Goal: Transaction & Acquisition: Book appointment/travel/reservation

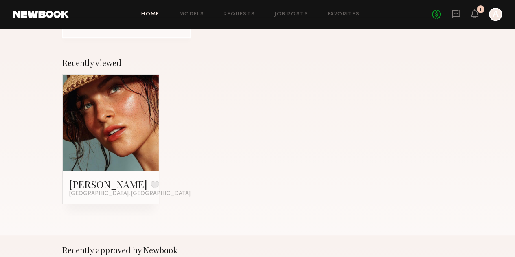
scroll to position [112, 0]
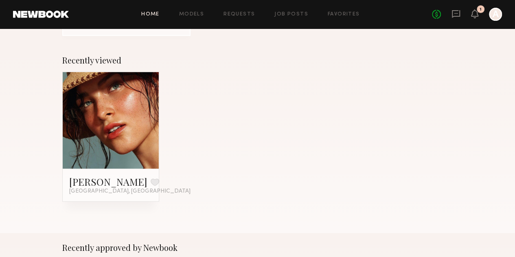
click at [116, 115] on link at bounding box center [111, 120] width 44 height 97
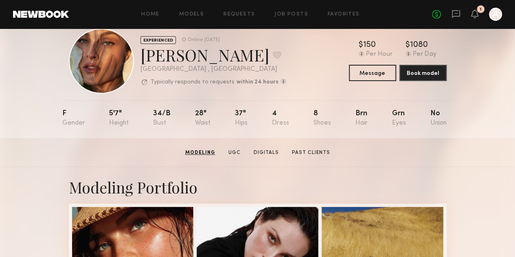
scroll to position [19, 0]
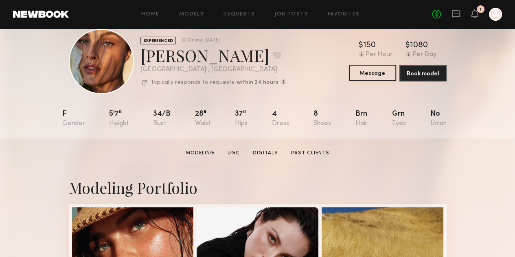
click at [379, 74] on button "Message" at bounding box center [372, 73] width 47 height 16
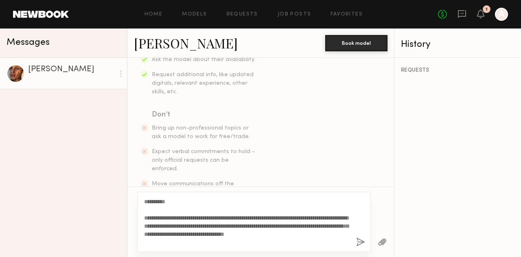
scroll to position [175, 0]
type textarea "**********"
click at [361, 243] on button "button" at bounding box center [360, 242] width 9 height 10
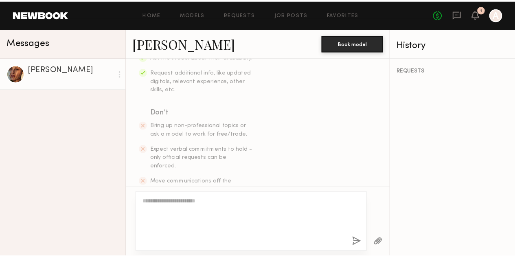
scroll to position [309, 0]
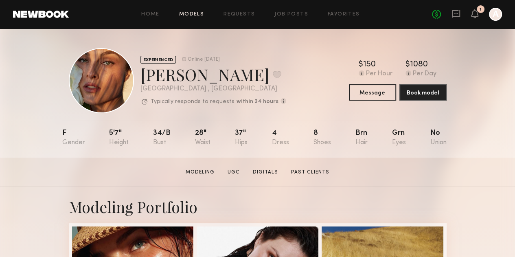
click at [191, 13] on link "Models" at bounding box center [191, 14] width 25 height 5
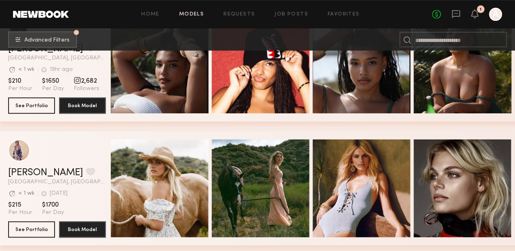
scroll to position [210, 0]
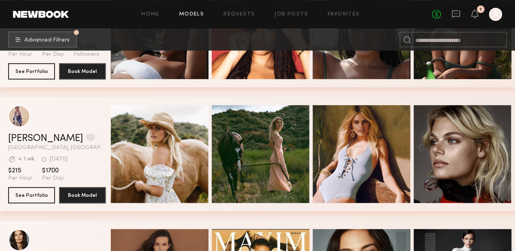
click at [193, 47] on nb-browse-subheader "Advanced Filters Pro tip: speed up your search by using our advanced filters." at bounding box center [257, 40] width 515 height 22
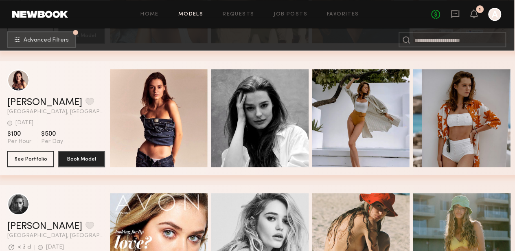
scroll to position [1733, 1]
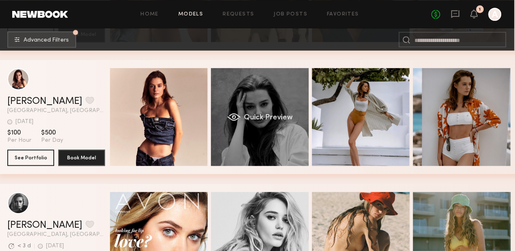
click at [241, 127] on div "Quick Preview" at bounding box center [260, 117] width 98 height 98
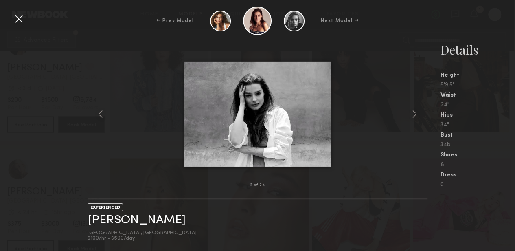
scroll to position [2262, 1]
click at [413, 117] on common-icon at bounding box center [414, 114] width 13 height 13
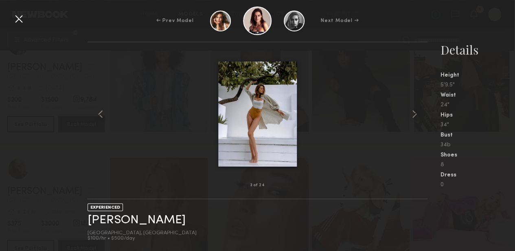
click at [274, 123] on img at bounding box center [257, 113] width 79 height 105
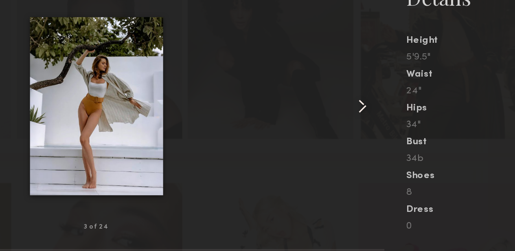
scroll to position [2260, 1]
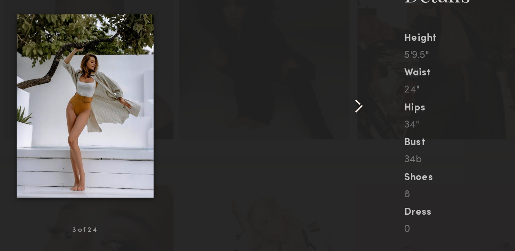
click at [413, 115] on common-icon at bounding box center [414, 114] width 13 height 13
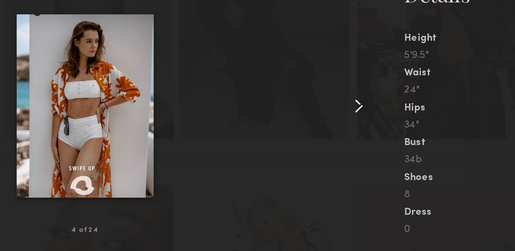
click at [416, 116] on common-icon at bounding box center [414, 114] width 13 height 13
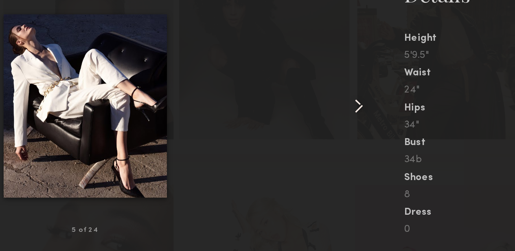
click at [419, 116] on common-icon at bounding box center [414, 114] width 13 height 13
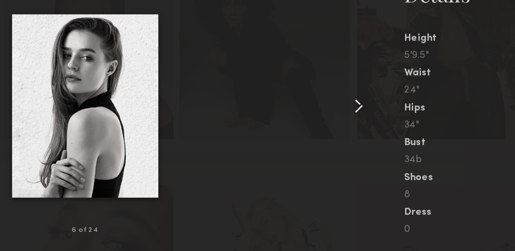
click at [419, 116] on common-icon at bounding box center [414, 114] width 13 height 13
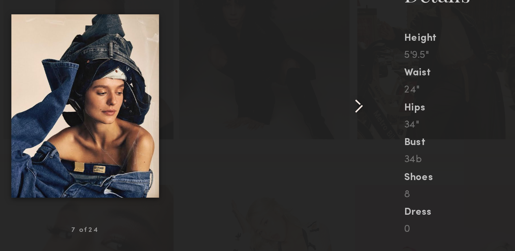
click at [421, 115] on div at bounding box center [420, 113] width 13 height 117
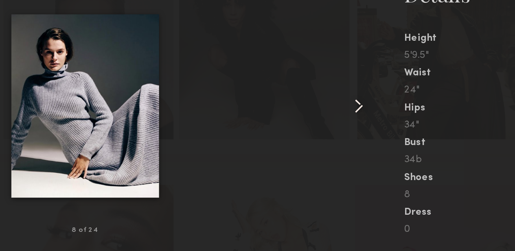
click at [421, 114] on common-icon at bounding box center [414, 114] width 13 height 13
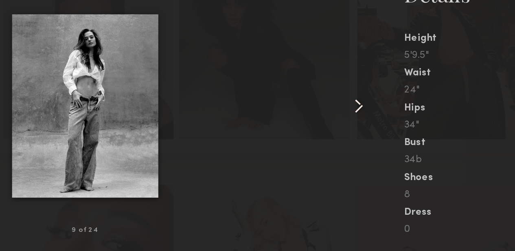
click at [423, 117] on div at bounding box center [420, 113] width 13 height 117
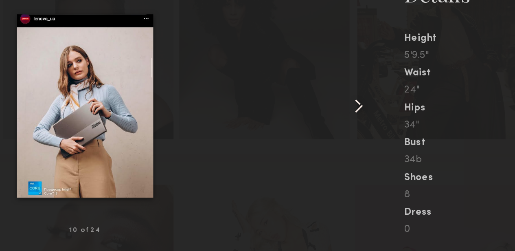
click at [421, 117] on div at bounding box center [420, 113] width 13 height 117
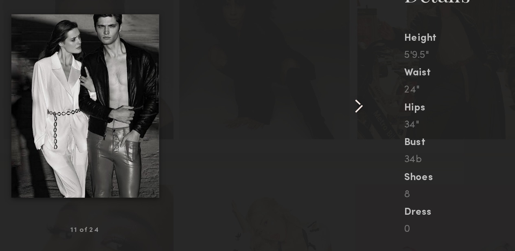
click at [418, 116] on common-icon at bounding box center [414, 114] width 13 height 13
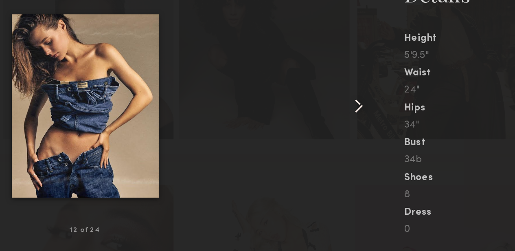
click at [418, 116] on common-icon at bounding box center [414, 114] width 13 height 13
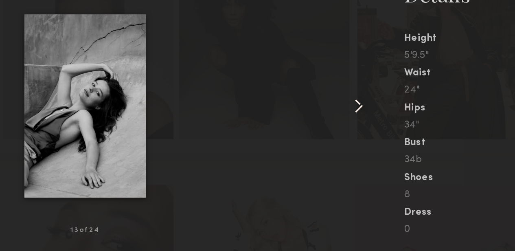
click at [419, 116] on common-icon at bounding box center [414, 114] width 13 height 13
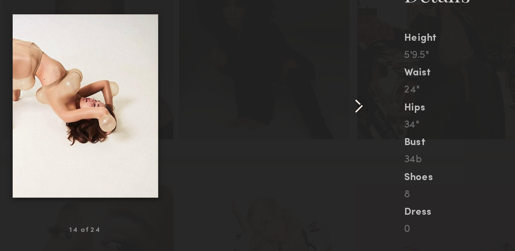
click at [419, 116] on common-icon at bounding box center [414, 114] width 13 height 13
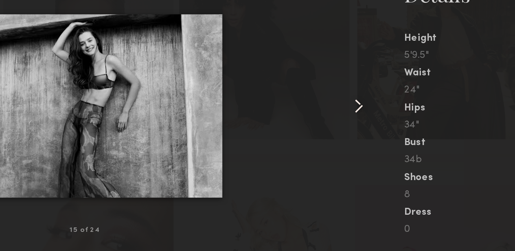
click at [420, 116] on common-icon at bounding box center [414, 114] width 13 height 13
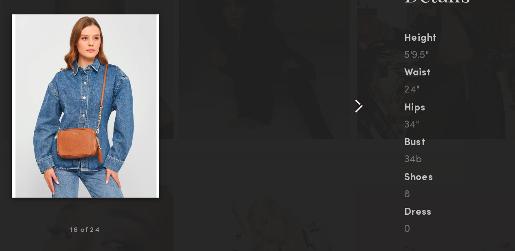
click at [421, 114] on div at bounding box center [420, 113] width 13 height 117
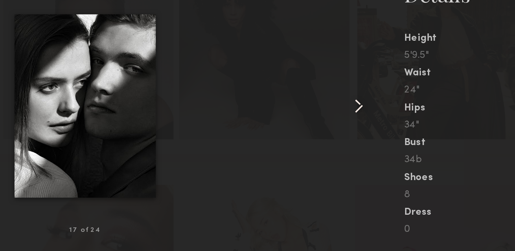
click at [421, 115] on div at bounding box center [420, 113] width 13 height 117
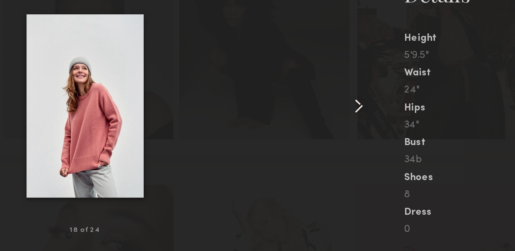
click at [421, 116] on common-icon at bounding box center [414, 114] width 13 height 13
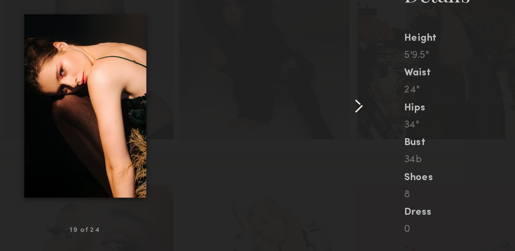
click at [420, 116] on common-icon at bounding box center [414, 114] width 13 height 13
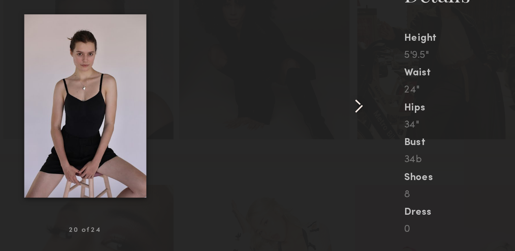
click at [421, 116] on common-icon at bounding box center [414, 114] width 13 height 13
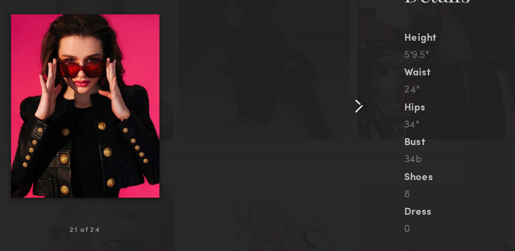
click at [419, 114] on common-icon at bounding box center [414, 114] width 13 height 13
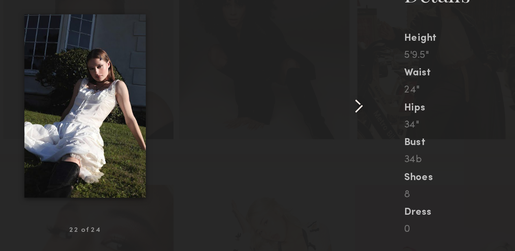
click at [418, 116] on common-icon at bounding box center [414, 114] width 13 height 13
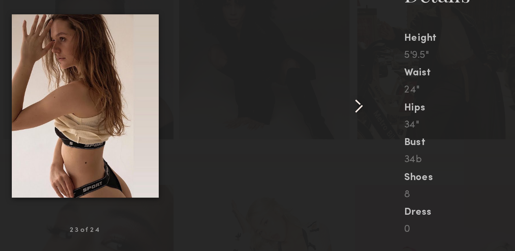
click at [417, 118] on common-icon at bounding box center [414, 114] width 13 height 13
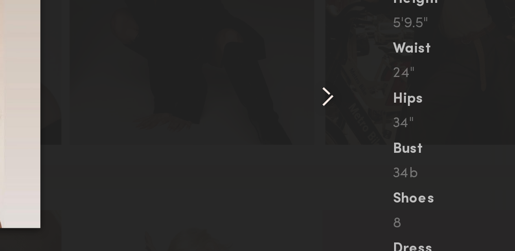
click at [288, 175] on div "23 of 24" at bounding box center [258, 185] width 340 height 26
click at [474, 132] on div "Details Height 5'9.5" Waist 24" Hips 34" Bust 34b Shoes 8 Dress 0" at bounding box center [478, 115] width 75 height 146
click at [480, 123] on div "34"" at bounding box center [478, 125] width 75 height 6
click at [475, 109] on div "Details Height 5'9.5" Waist 24" Hips 34" Bust 34b Shoes 8 Dress 0" at bounding box center [478, 115] width 75 height 146
click at [349, 157] on div at bounding box center [258, 113] width 340 height 117
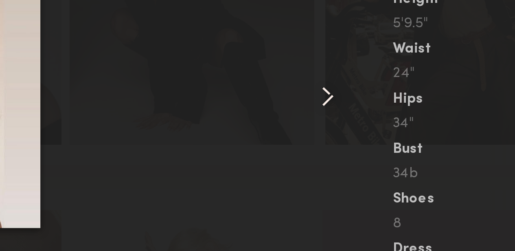
click at [392, 110] on div at bounding box center [258, 113] width 340 height 117
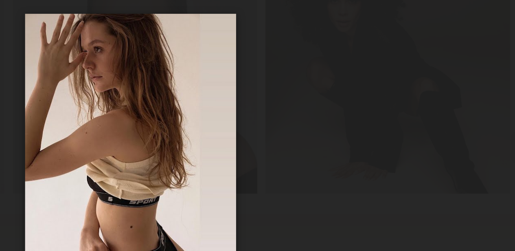
click at [405, 109] on div at bounding box center [258, 113] width 340 height 117
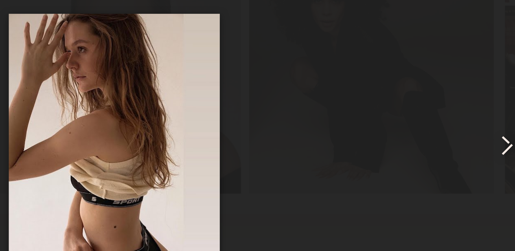
click at [414, 114] on common-icon at bounding box center [414, 114] width 13 height 13
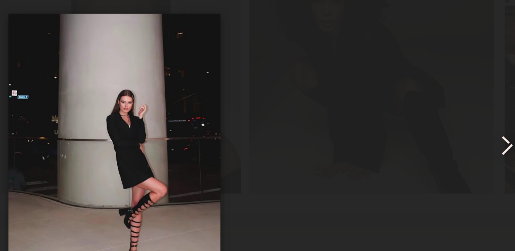
click at [413, 114] on common-icon at bounding box center [414, 114] width 13 height 13
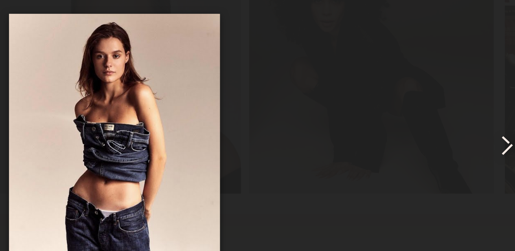
click at [413, 117] on common-icon at bounding box center [414, 114] width 13 height 13
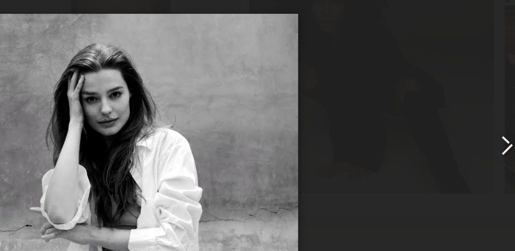
click at [413, 118] on common-icon at bounding box center [414, 114] width 13 height 13
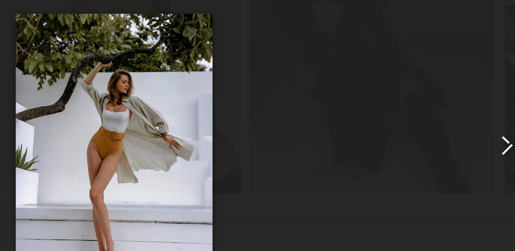
click at [415, 115] on common-icon at bounding box center [414, 114] width 13 height 13
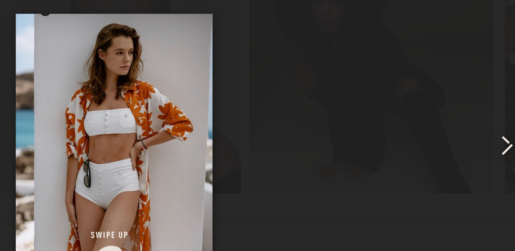
click at [414, 116] on common-icon at bounding box center [414, 114] width 13 height 13
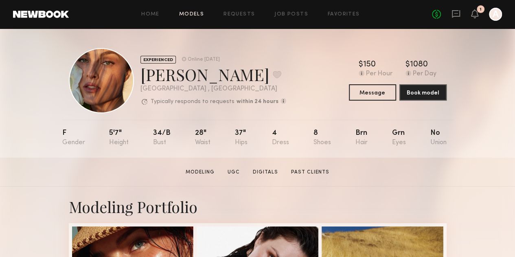
click at [201, 14] on link "Models" at bounding box center [191, 14] width 25 height 5
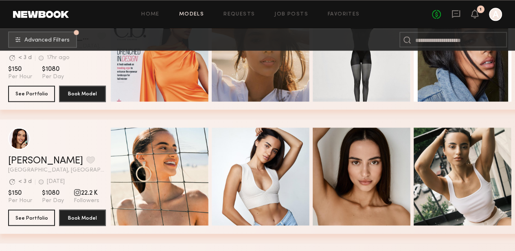
scroll to position [578, 0]
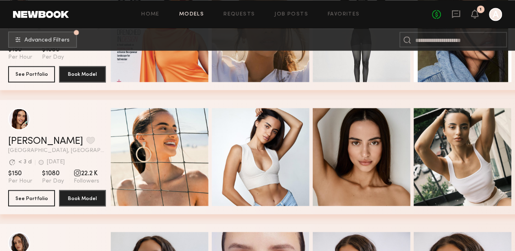
click at [75, 128] on div "grid" at bounding box center [57, 119] width 98 height 22
click at [27, 199] on button "See Portfolio" at bounding box center [31, 197] width 47 height 16
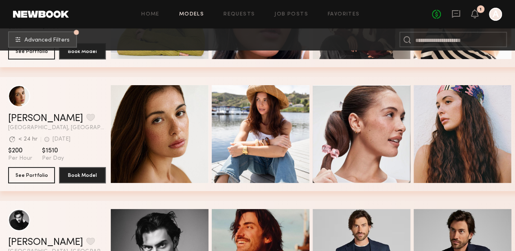
scroll to position [1468, 0]
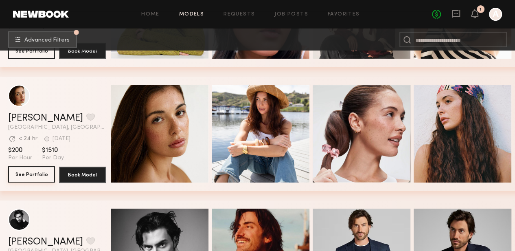
click at [26, 175] on button "See Portfolio" at bounding box center [31, 174] width 47 height 16
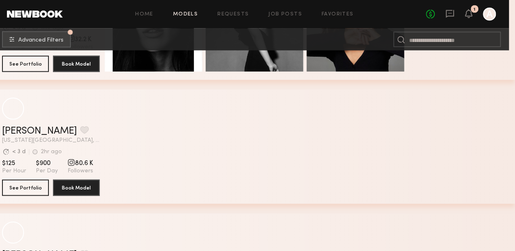
scroll to position [3944, 5]
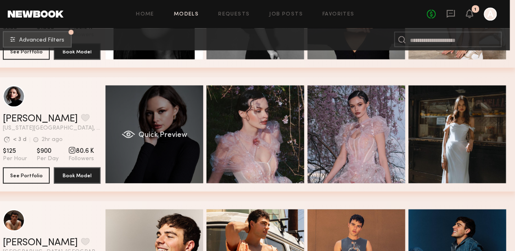
click at [134, 132] on div "grid" at bounding box center [128, 134] width 13 height 8
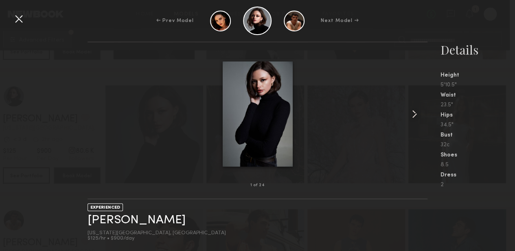
click at [414, 116] on common-icon at bounding box center [414, 114] width 13 height 13
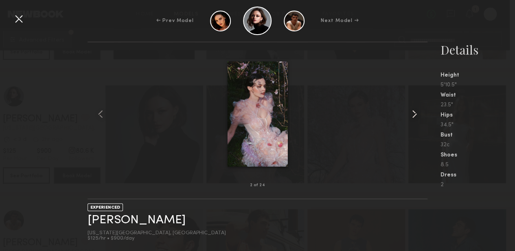
click at [418, 119] on common-icon at bounding box center [414, 114] width 13 height 13
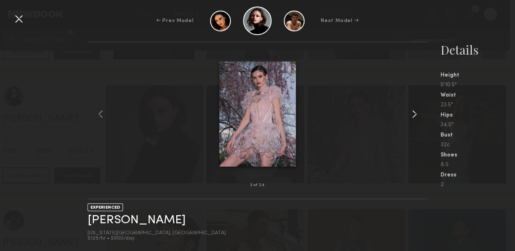
click at [419, 117] on common-icon at bounding box center [414, 114] width 13 height 13
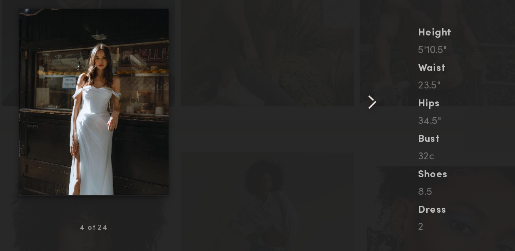
scroll to position [2401, 6]
click at [414, 114] on common-icon at bounding box center [414, 114] width 13 height 13
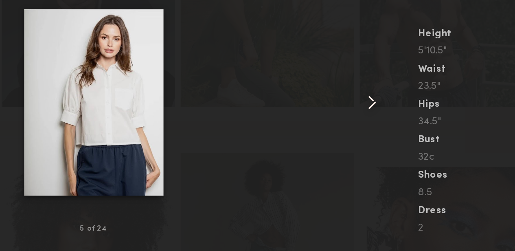
click at [421, 113] on div at bounding box center [420, 113] width 13 height 117
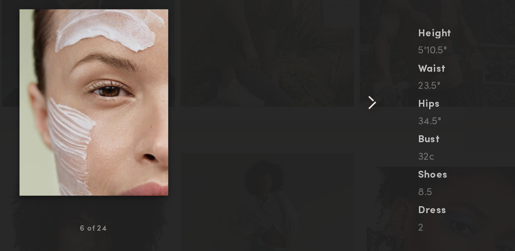
click at [415, 117] on common-icon at bounding box center [414, 114] width 13 height 13
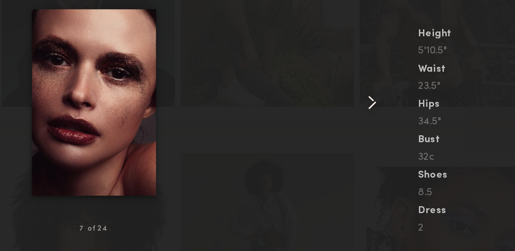
click at [414, 115] on common-icon at bounding box center [414, 114] width 13 height 13
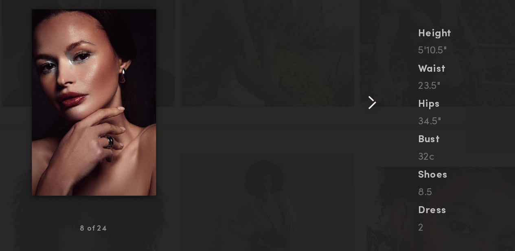
click at [416, 114] on common-icon at bounding box center [414, 114] width 13 height 13
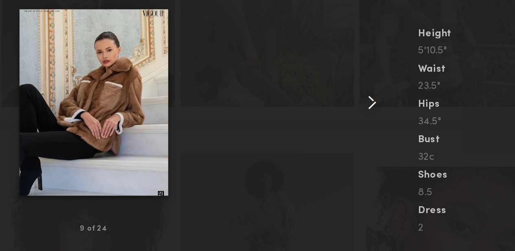
click at [418, 114] on common-icon at bounding box center [414, 114] width 13 height 13
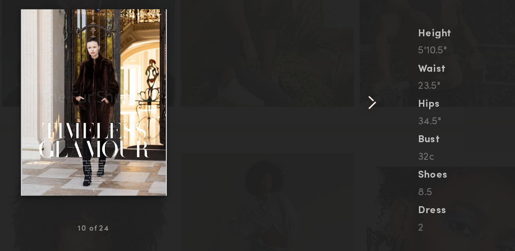
click at [418, 113] on common-icon at bounding box center [414, 114] width 13 height 13
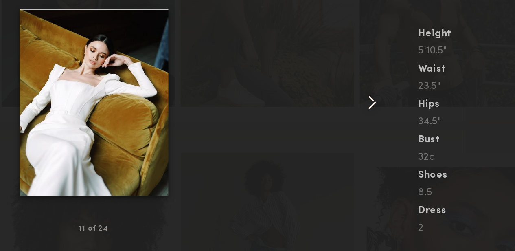
click at [422, 113] on div at bounding box center [420, 113] width 13 height 117
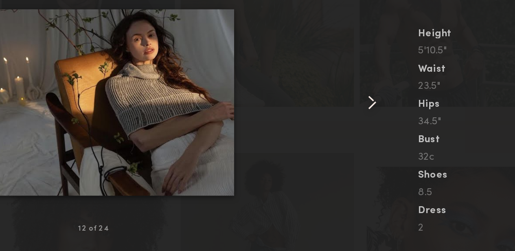
click at [413, 113] on common-icon at bounding box center [414, 114] width 13 height 13
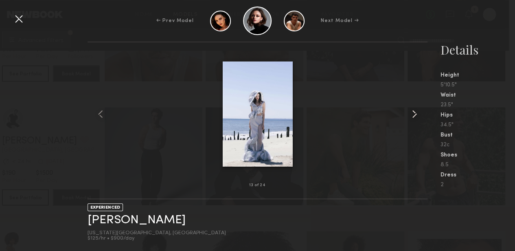
scroll to position [2341, 6]
click at [14, 20] on div at bounding box center [18, 18] width 13 height 13
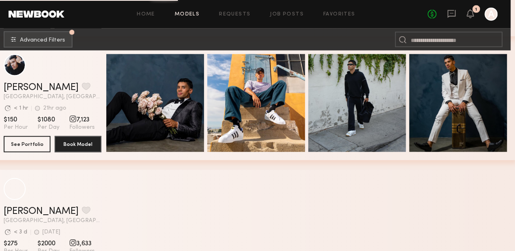
scroll to position [5583, 4]
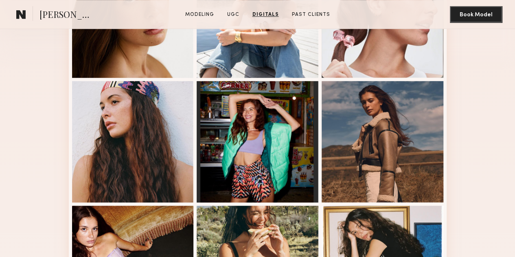
scroll to position [237, 0]
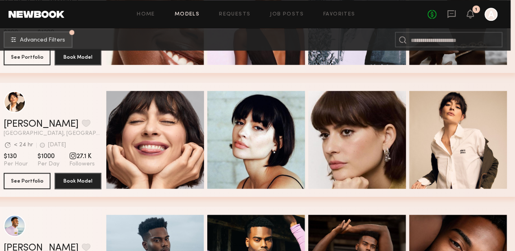
scroll to position [6540, 4]
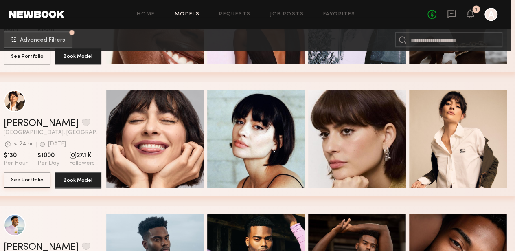
click at [23, 182] on button "See Portfolio" at bounding box center [27, 179] width 47 height 16
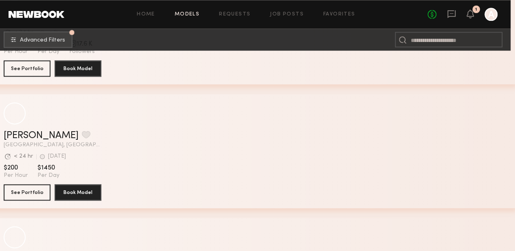
scroll to position [8261, 4]
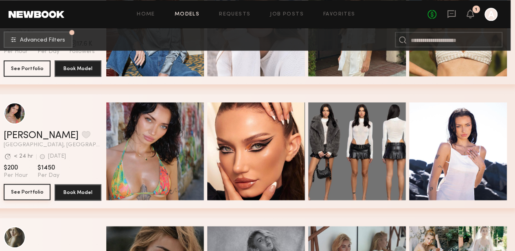
click at [15, 189] on button "See Portfolio" at bounding box center [27, 192] width 47 height 16
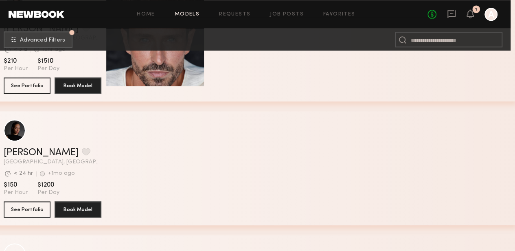
scroll to position [9739, 4]
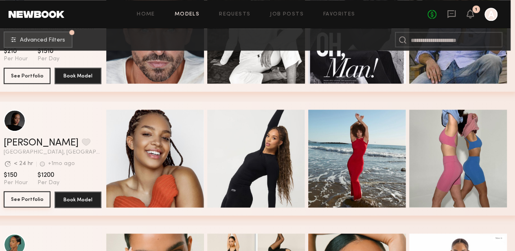
click at [19, 199] on button "See Portfolio" at bounding box center [27, 199] width 47 height 16
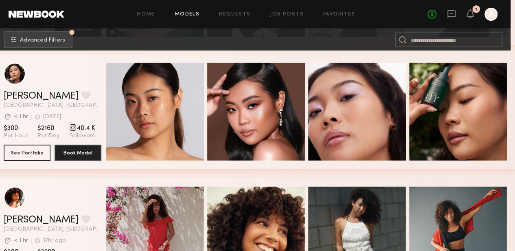
scroll to position [10674, 4]
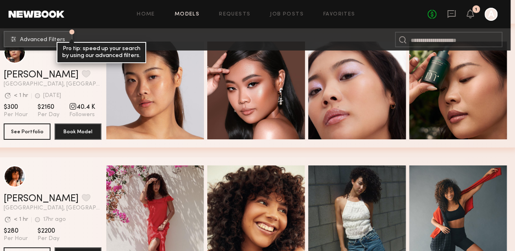
click at [46, 37] on span "Advanced Filters" at bounding box center [42, 40] width 45 height 6
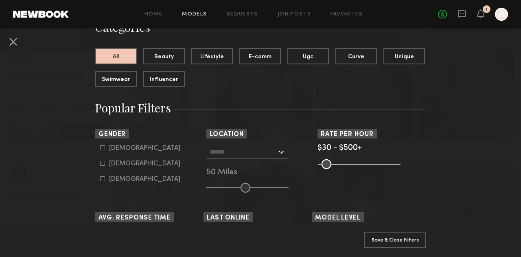
scroll to position [83, 0]
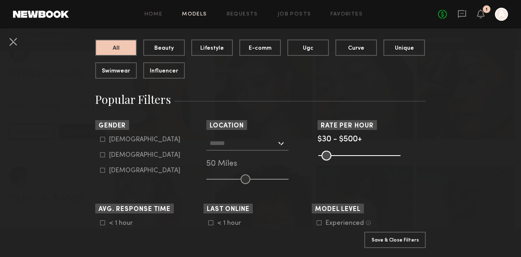
click at [101, 155] on icon at bounding box center [102, 154] width 5 height 5
type input "**"
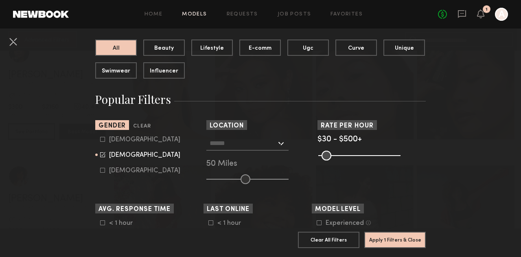
click at [271, 145] on input "text" at bounding box center [243, 143] width 67 height 14
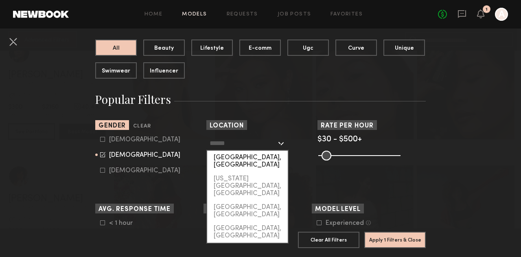
click at [237, 160] on div "[GEOGRAPHIC_DATA], [GEOGRAPHIC_DATA]" at bounding box center [247, 161] width 81 height 21
type input "**********"
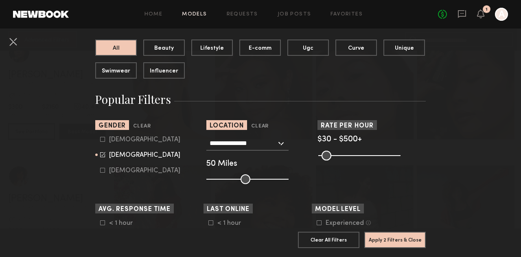
click at [323, 154] on input "range" at bounding box center [360, 156] width 82 height 10
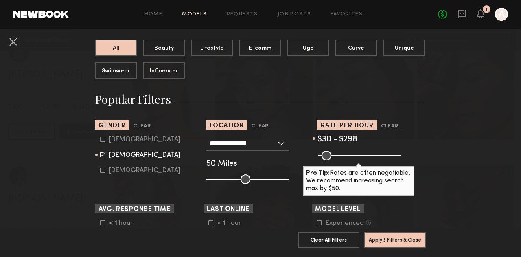
drag, startPoint x: 393, startPoint y: 157, endPoint x: 357, endPoint y: 161, distance: 36.1
click at [357, 160] on input "range" at bounding box center [360, 156] width 82 height 10
drag, startPoint x: 357, startPoint y: 157, endPoint x: 347, endPoint y: 157, distance: 10.2
type input "***"
click at [347, 157] on input "range" at bounding box center [360, 156] width 82 height 10
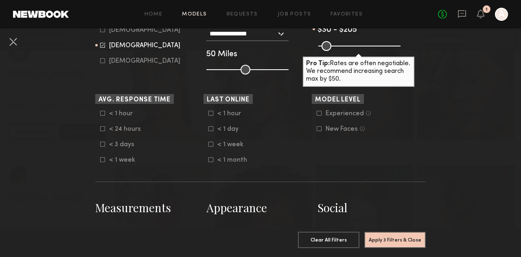
scroll to position [193, 0]
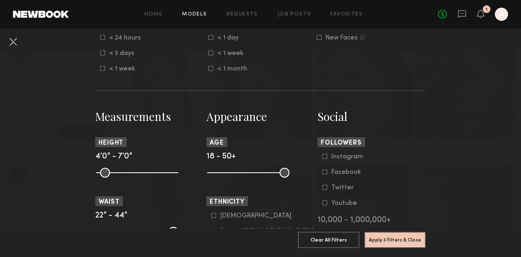
scroll to position [289, 0]
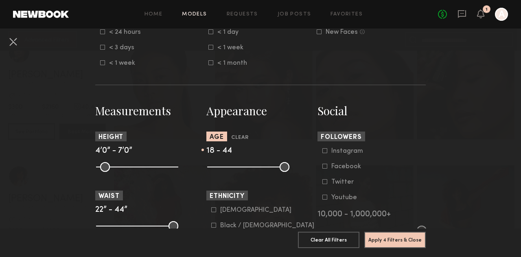
drag, startPoint x: 282, startPoint y: 169, endPoint x: 269, endPoint y: 174, distance: 14.1
type input "**"
click at [269, 172] on input "range" at bounding box center [248, 167] width 82 height 10
drag, startPoint x: 209, startPoint y: 167, endPoint x: 243, endPoint y: 168, distance: 33.8
type input "**"
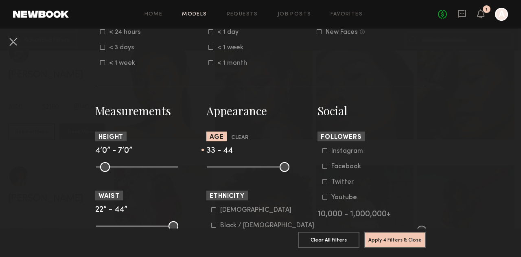
click at [243, 168] on input "range" at bounding box center [248, 167] width 82 height 10
drag, startPoint x: 267, startPoint y: 167, endPoint x: 289, endPoint y: 167, distance: 22.0
type input "**"
click at [289, 167] on input "range" at bounding box center [248, 167] width 82 height 10
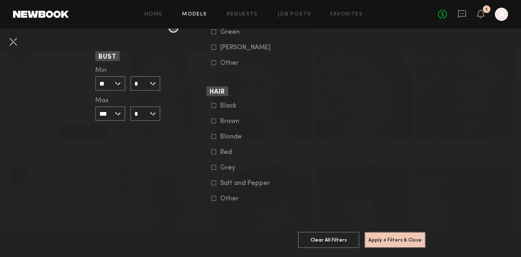
scroll to position [678, 0]
click at [211, 119] on icon at bounding box center [213, 121] width 5 height 5
click at [211, 103] on icon at bounding box center [213, 105] width 5 height 5
click at [393, 232] on button "Apply 5 Filters & Close" at bounding box center [396, 239] width 62 height 16
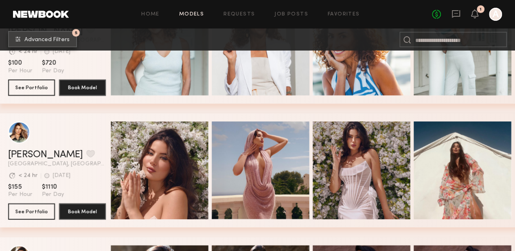
scroll to position [1567, 0]
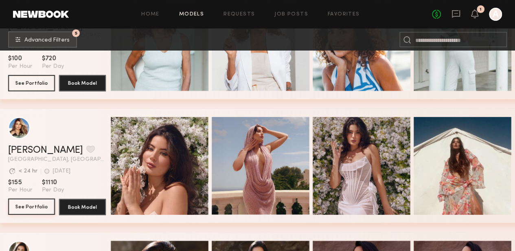
click at [18, 207] on button "See Portfolio" at bounding box center [31, 206] width 47 height 16
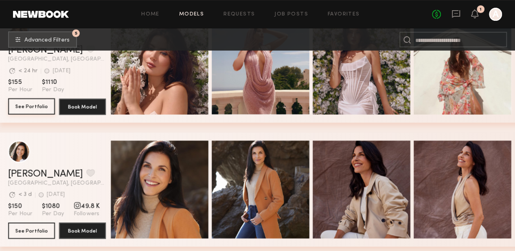
scroll to position [1689, 0]
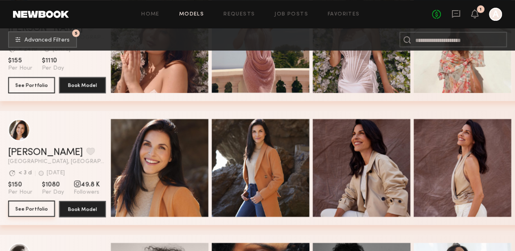
click at [33, 211] on button "See Portfolio" at bounding box center [31, 208] width 47 height 16
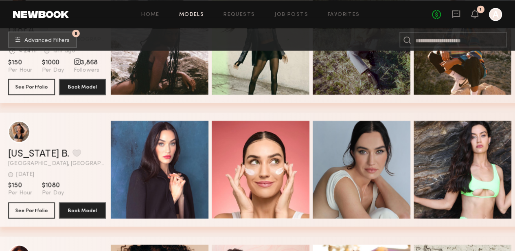
scroll to position [2330, 0]
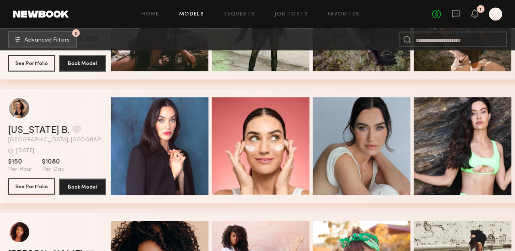
click at [29, 187] on button "See Portfolio" at bounding box center [31, 186] width 47 height 16
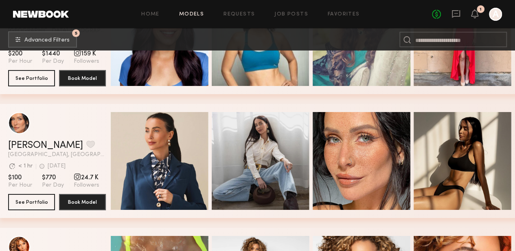
scroll to position [2939, 0]
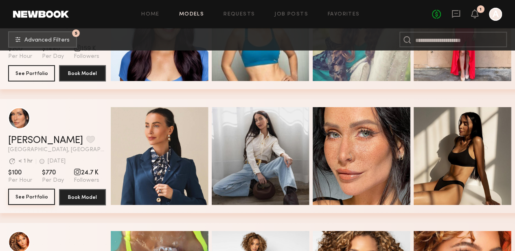
click at [30, 200] on button "See Portfolio" at bounding box center [31, 197] width 47 height 16
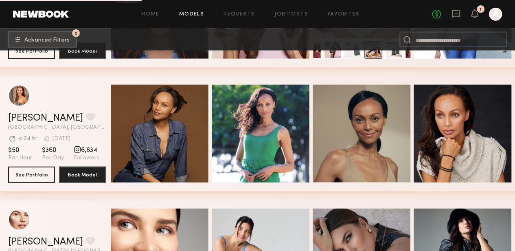
scroll to position [4076, 0]
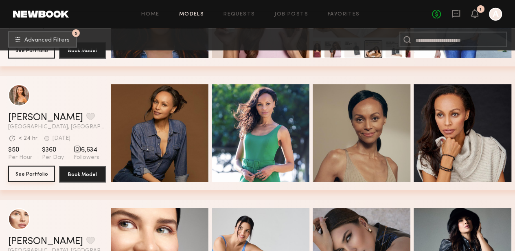
click at [25, 177] on button "See Portfolio" at bounding box center [31, 174] width 47 height 16
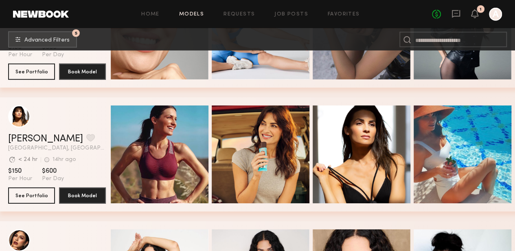
scroll to position [4305, 0]
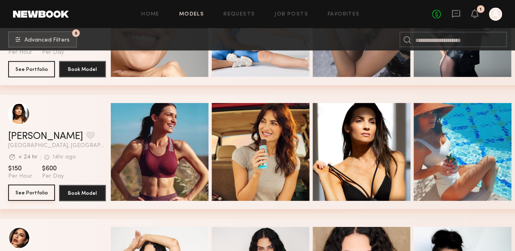
click at [30, 193] on button "See Portfolio" at bounding box center [31, 193] width 47 height 16
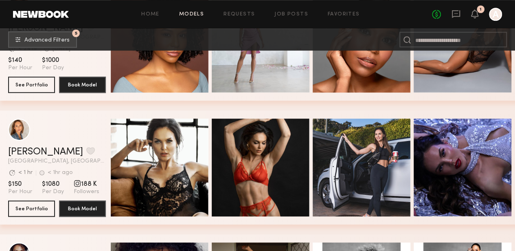
scroll to position [4913, 0]
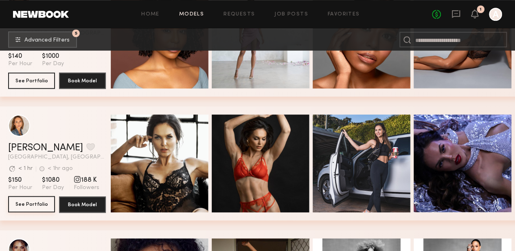
click at [23, 207] on button "See Portfolio" at bounding box center [31, 204] width 47 height 16
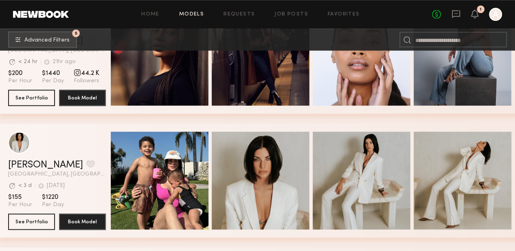
scroll to position [6527, 0]
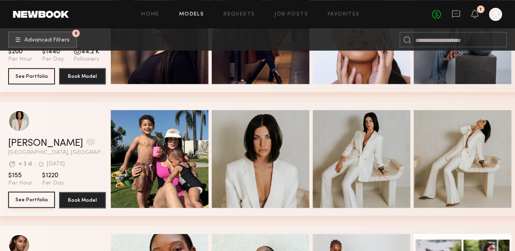
click at [22, 201] on button "See Portfolio" at bounding box center [31, 199] width 47 height 16
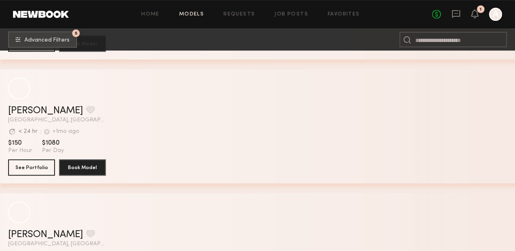
scroll to position [9407, 0]
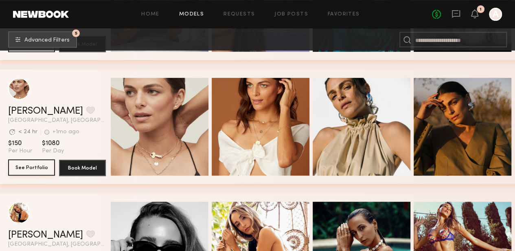
click at [19, 172] on button "See Portfolio" at bounding box center [31, 167] width 47 height 16
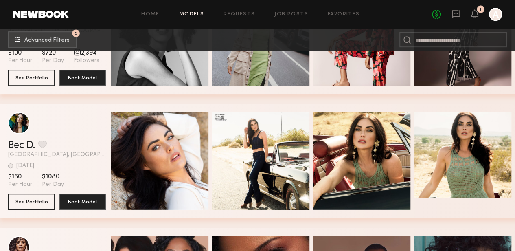
scroll to position [12595, 0]
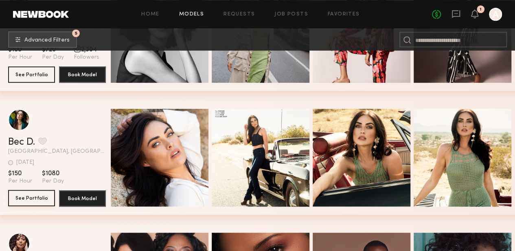
click at [20, 202] on button "See Portfolio" at bounding box center [31, 198] width 47 height 16
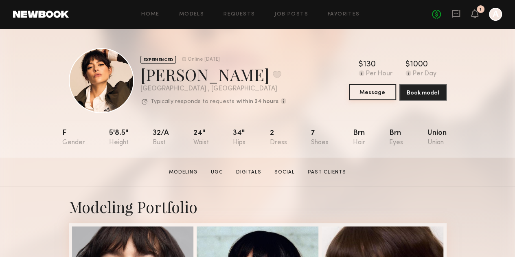
click at [375, 94] on button "Message" at bounding box center [372, 92] width 47 height 16
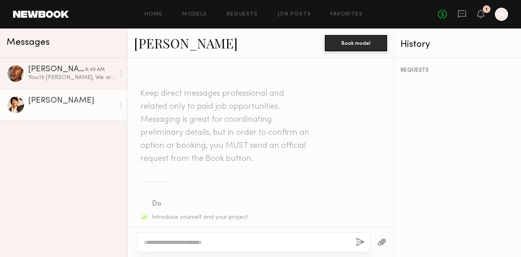
click at [152, 242] on textarea at bounding box center [246, 242] width 205 height 8
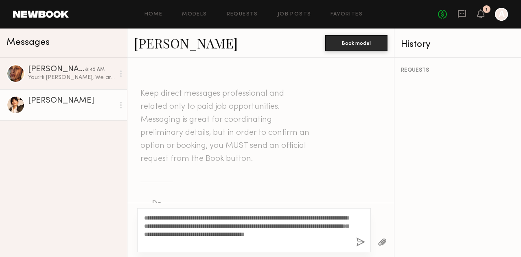
type textarea "**********"
click at [361, 241] on button "button" at bounding box center [360, 242] width 9 height 10
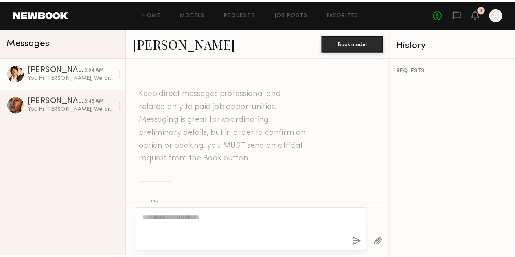
scroll to position [290, 0]
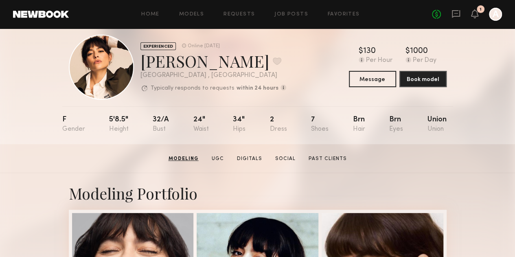
scroll to position [13, 0]
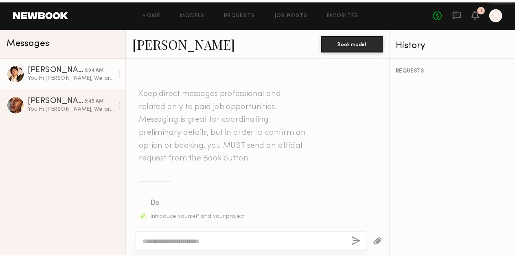
scroll to position [290, 0]
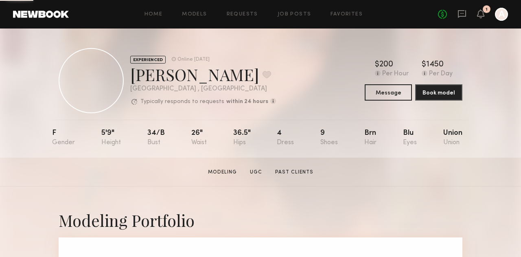
click at [249, 150] on section "Home Models Requests Job Posts Favorites Sign Out No fees up to $5,000 1 A EXPE…" at bounding box center [260, 79] width 521 height 158
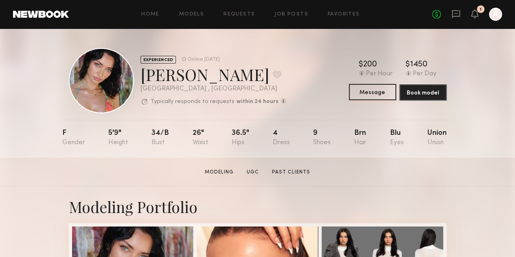
click at [388, 92] on button "Message" at bounding box center [372, 92] width 47 height 16
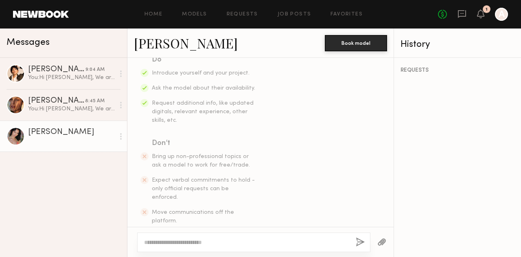
scroll to position [151, 0]
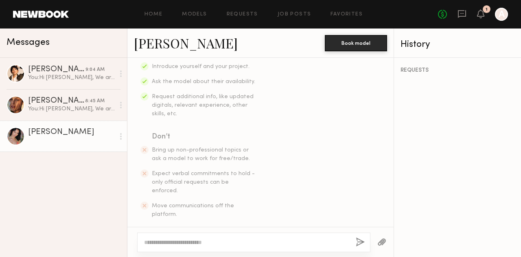
click at [250, 211] on div "Keep direct messages professional and related only to paid job opportunities. M…" at bounding box center [260, 77] width 266 height 334
click at [144, 245] on textarea at bounding box center [246, 242] width 205 height 8
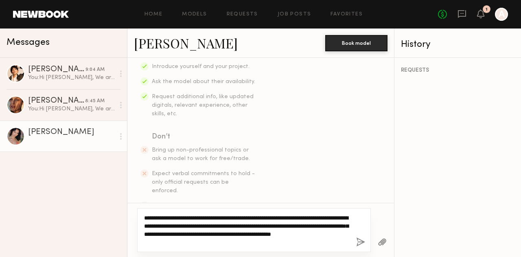
type textarea "**********"
click at [215, 246] on textarea "**********" at bounding box center [247, 230] width 206 height 33
drag, startPoint x: 213, startPoint y: 244, endPoint x: 175, endPoint y: 220, distance: 45.2
click at [175, 220] on textarea "**********" at bounding box center [247, 230] width 206 height 33
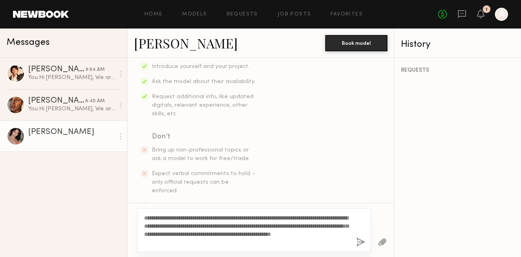
click at [358, 243] on button "button" at bounding box center [360, 242] width 9 height 10
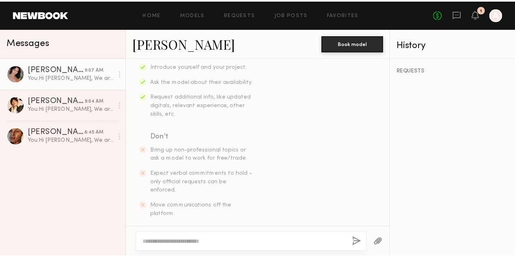
scroll to position [290, 0]
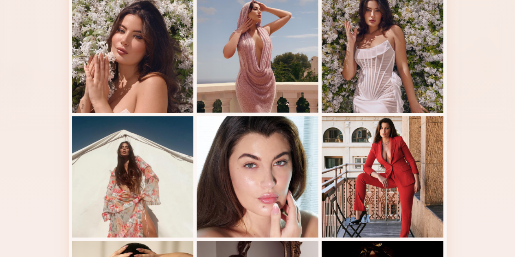
click at [23, 176] on div "Modeling Portfolio View More" at bounding box center [257, 237] width 515 height 572
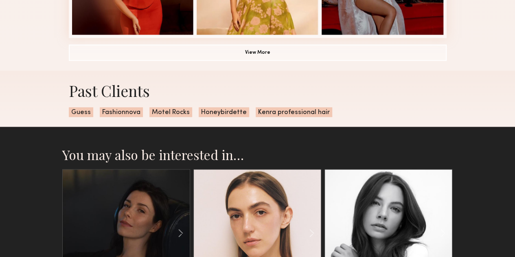
scroll to position [663, 0]
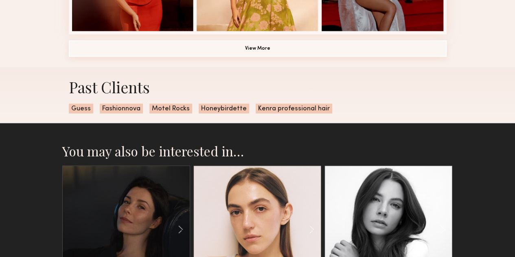
click at [264, 57] on button "View More" at bounding box center [258, 48] width 378 height 16
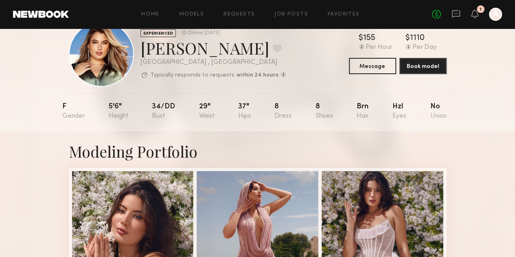
scroll to position [26, 0]
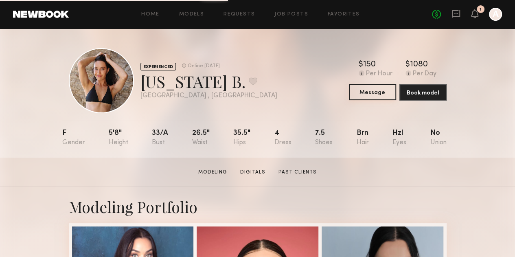
click at [382, 90] on button "Message" at bounding box center [372, 92] width 47 height 16
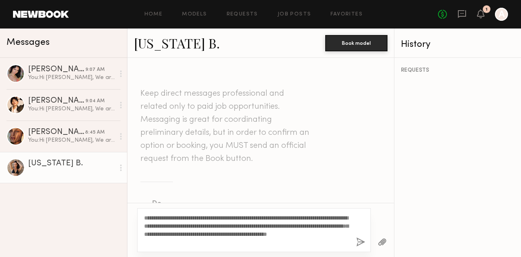
type textarea "**********"
click at [356, 241] on button "button" at bounding box center [360, 242] width 9 height 10
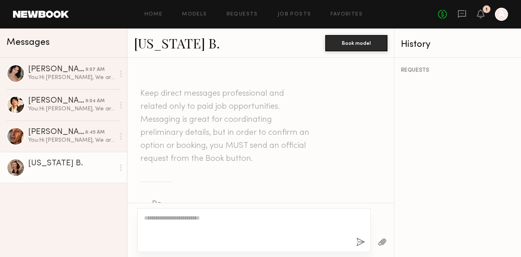
scroll to position [290, 0]
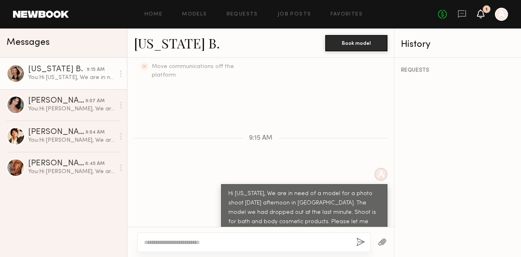
click at [482, 13] on icon at bounding box center [481, 14] width 7 height 6
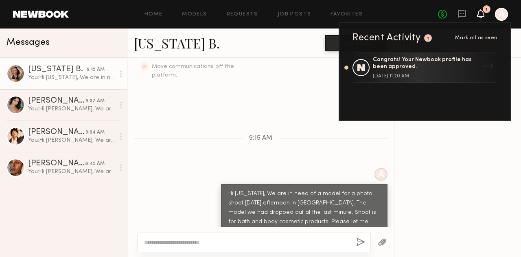
click at [462, 153] on div "REQUESTS" at bounding box center [458, 157] width 127 height 199
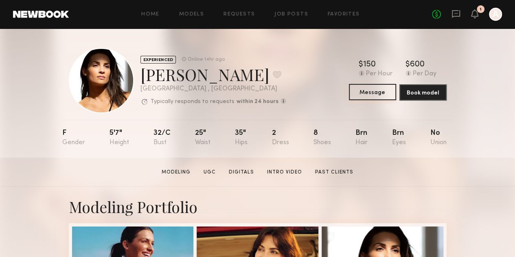
click at [383, 94] on button "Message" at bounding box center [372, 92] width 47 height 16
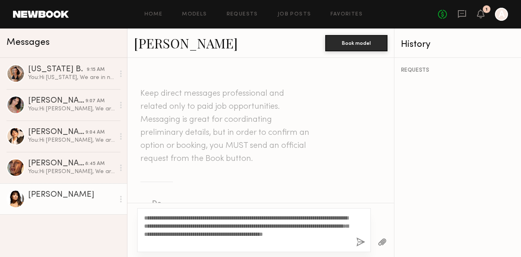
type textarea "**********"
click at [358, 244] on button "button" at bounding box center [360, 242] width 9 height 10
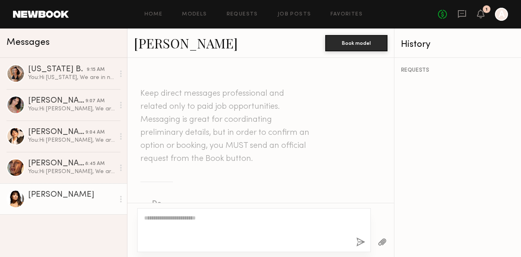
scroll to position [290, 0]
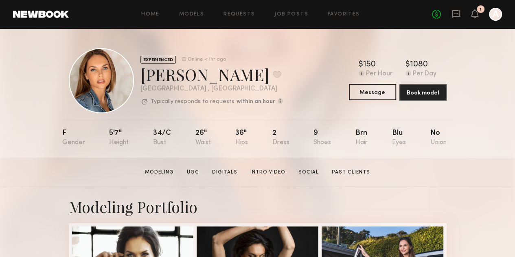
click at [388, 97] on button "Message" at bounding box center [372, 92] width 47 height 16
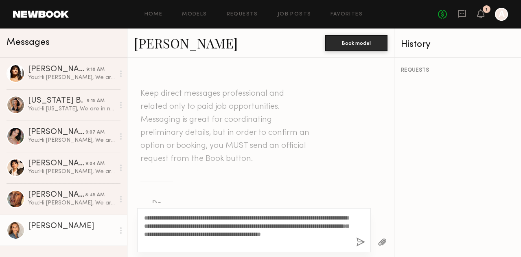
type textarea "**********"
click at [363, 240] on button "button" at bounding box center [360, 242] width 9 height 10
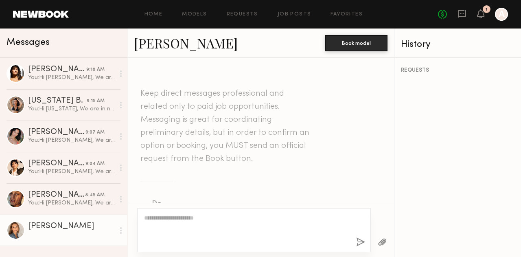
scroll to position [290, 0]
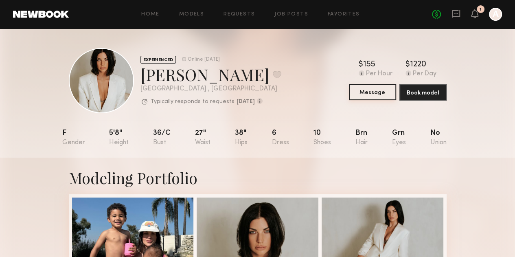
click at [387, 91] on button "Message" at bounding box center [372, 92] width 47 height 16
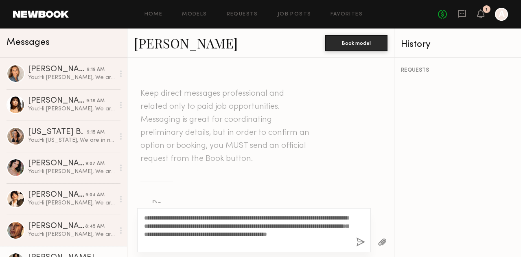
type textarea "**********"
click at [362, 240] on button "button" at bounding box center [360, 242] width 9 height 10
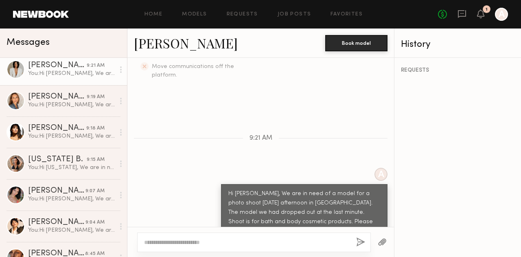
scroll to position [20, 0]
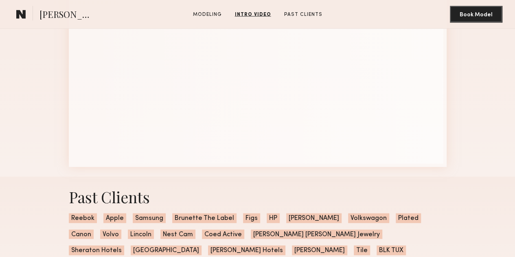
scroll to position [844, 0]
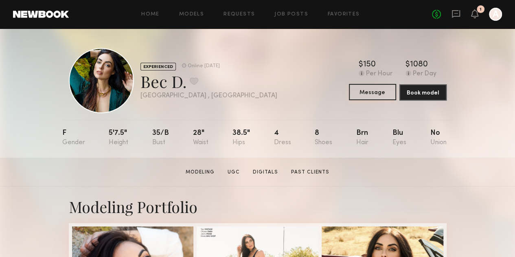
click at [390, 97] on button "Message" at bounding box center [372, 92] width 47 height 16
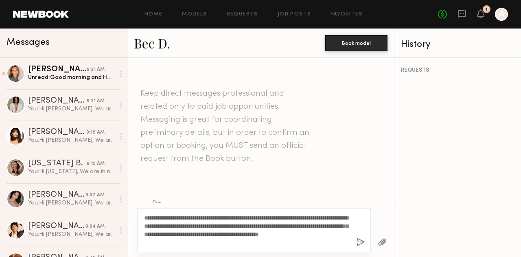
type textarea "**********"
click at [360, 239] on button "button" at bounding box center [360, 242] width 9 height 10
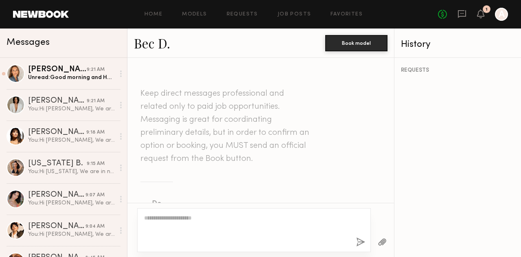
scroll to position [290, 0]
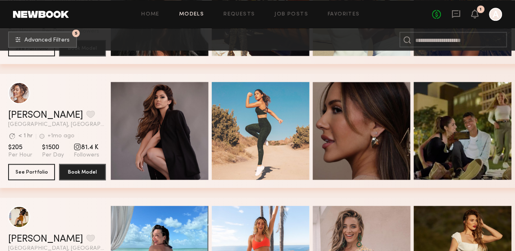
scroll to position [14356, 0]
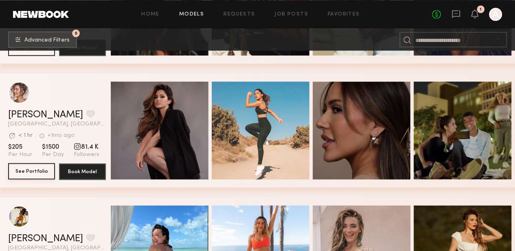
click at [26, 174] on button "See Portfolio" at bounding box center [31, 171] width 47 height 16
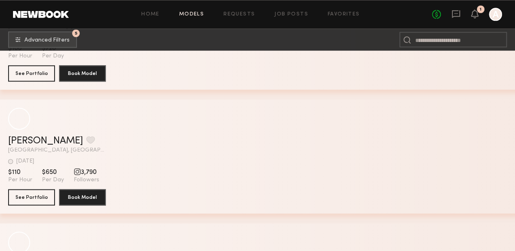
scroll to position [15942, 0]
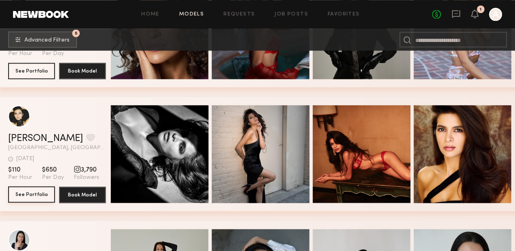
click at [24, 197] on button "See Portfolio" at bounding box center [31, 194] width 47 height 16
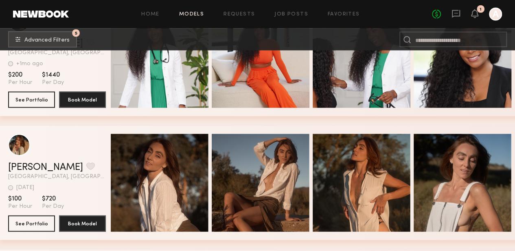
scroll to position [16289, 0]
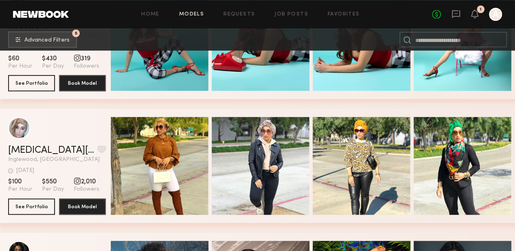
scroll to position [18781, 0]
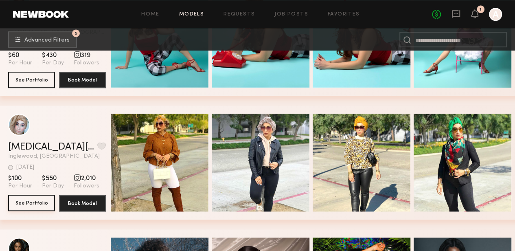
click at [23, 203] on button "See Portfolio" at bounding box center [31, 203] width 47 height 16
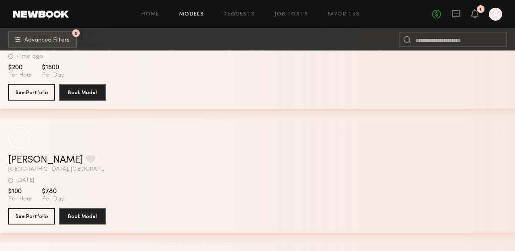
scroll to position [19761, 0]
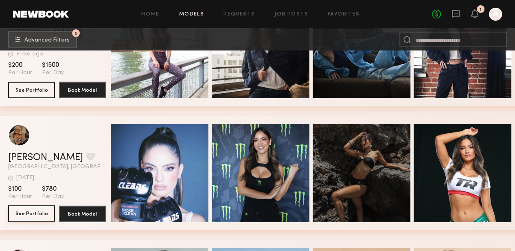
click at [20, 217] on button "See Portfolio" at bounding box center [31, 213] width 47 height 16
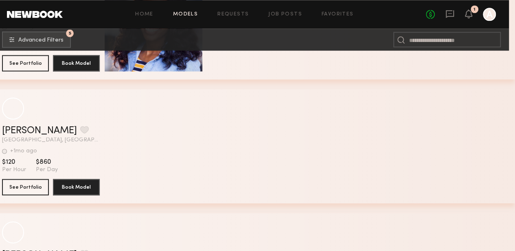
scroll to position [28332, 6]
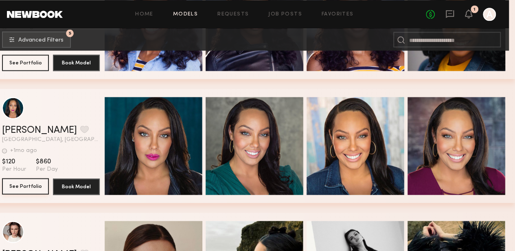
click at [19, 189] on button "See Portfolio" at bounding box center [25, 186] width 47 height 16
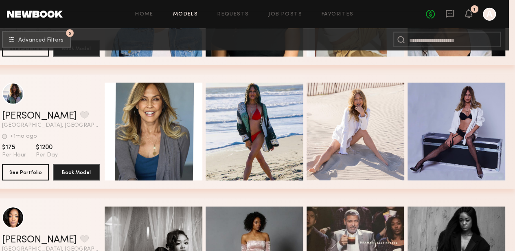
scroll to position [28971, 6]
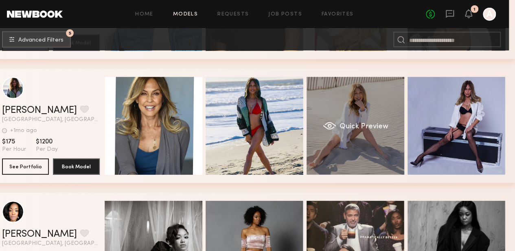
click at [393, 125] on div "Quick Preview" at bounding box center [356, 126] width 98 height 98
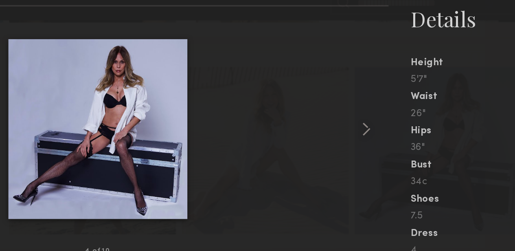
scroll to position [28970, 6]
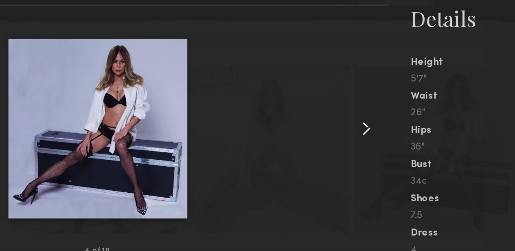
click at [415, 114] on common-icon at bounding box center [414, 114] width 13 height 13
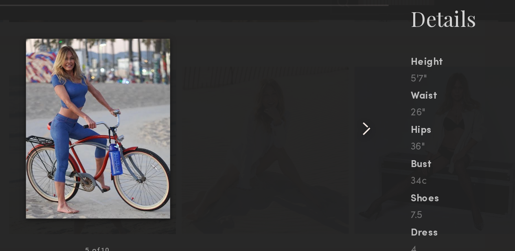
click at [415, 114] on common-icon at bounding box center [414, 114] width 13 height 13
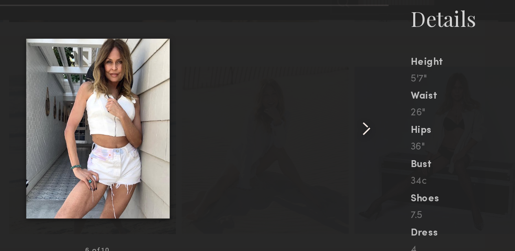
click at [415, 114] on common-icon at bounding box center [414, 114] width 13 height 13
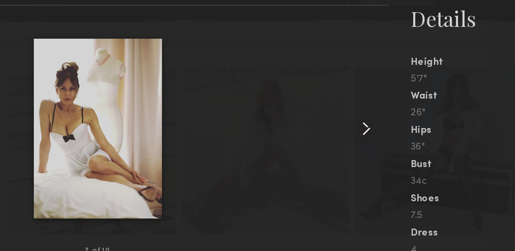
click at [415, 114] on common-icon at bounding box center [414, 114] width 13 height 13
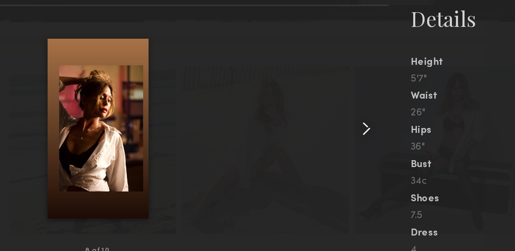
click at [415, 114] on common-icon at bounding box center [414, 114] width 13 height 13
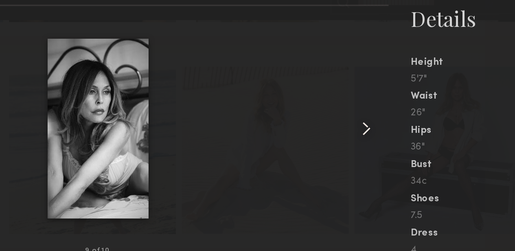
click at [415, 114] on common-icon at bounding box center [414, 114] width 13 height 13
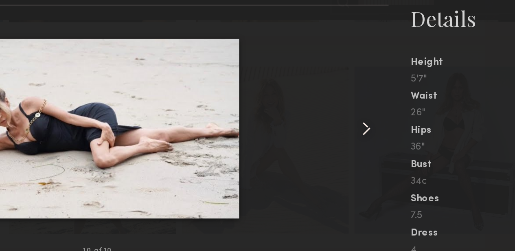
click at [415, 114] on common-icon at bounding box center [414, 114] width 13 height 13
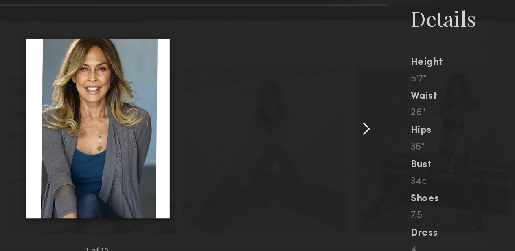
click at [415, 114] on common-icon at bounding box center [414, 114] width 13 height 13
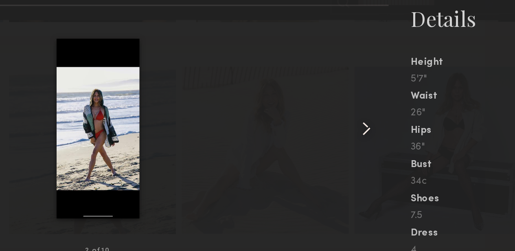
click at [415, 114] on common-icon at bounding box center [414, 114] width 13 height 13
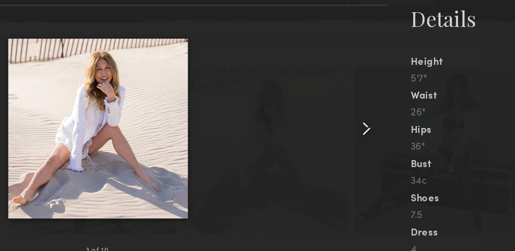
click at [415, 114] on common-icon at bounding box center [414, 114] width 13 height 13
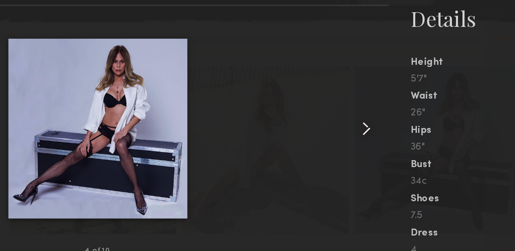
click at [415, 114] on common-icon at bounding box center [414, 114] width 13 height 13
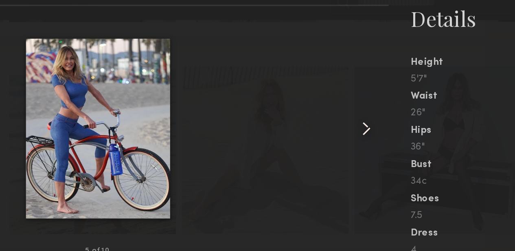
click at [415, 114] on common-icon at bounding box center [414, 114] width 13 height 13
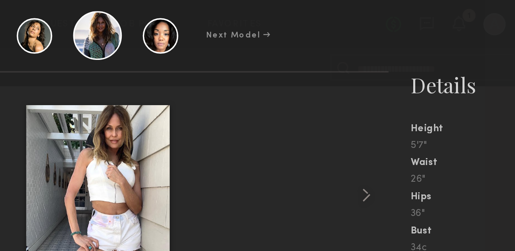
scroll to position [11451, 6]
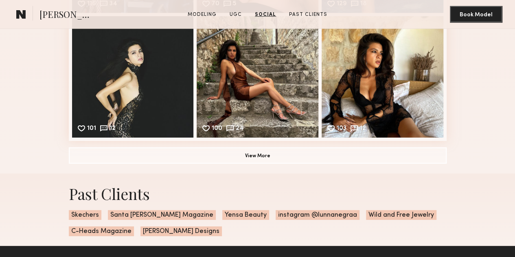
scroll to position [1112, 0]
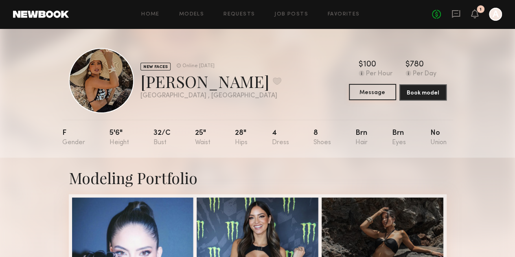
click at [383, 90] on button "Message" at bounding box center [372, 92] width 47 height 16
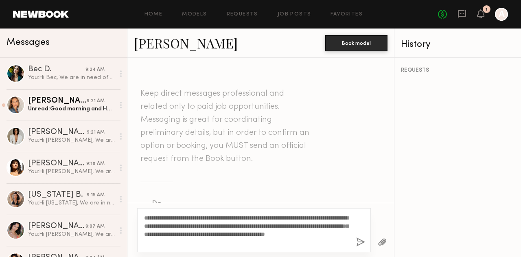
type textarea "**********"
click at [364, 242] on button "button" at bounding box center [360, 242] width 9 height 10
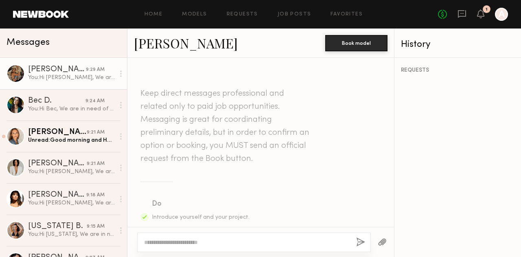
scroll to position [290, 0]
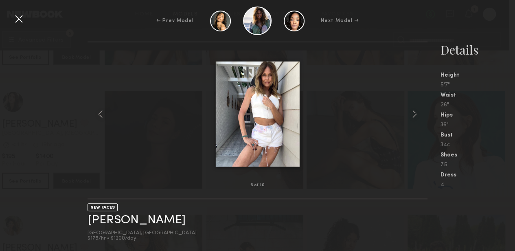
scroll to position [9023, 6]
click at [19, 19] on div at bounding box center [18, 18] width 13 height 13
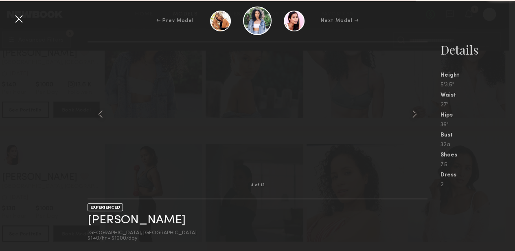
scroll to position [9714, 6]
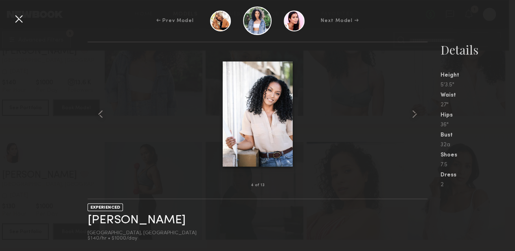
click at [22, 18] on div at bounding box center [18, 18] width 13 height 13
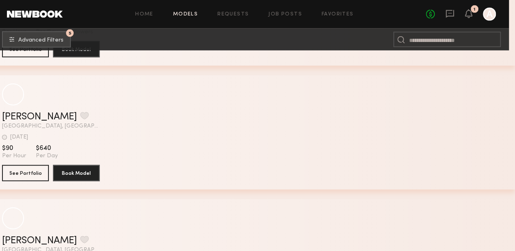
scroll to position [11754, 6]
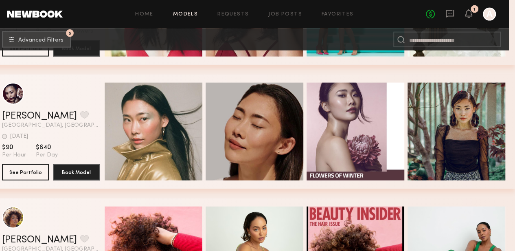
click at [281, 18] on div "Home Models Requests Job Posts Favorites Sign Out No fees up to $5,000 1 A" at bounding box center [279, 14] width 433 height 13
click at [288, 13] on link "Job Posts" at bounding box center [285, 14] width 34 height 5
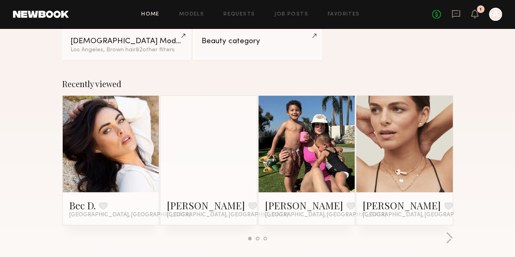
scroll to position [90, 0]
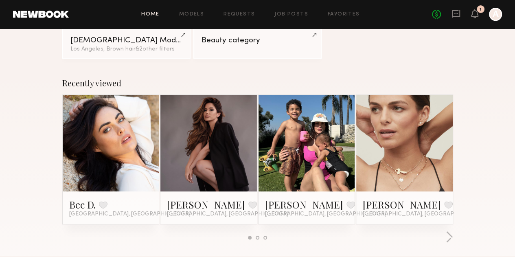
click at [109, 152] on link at bounding box center [111, 143] width 44 height 97
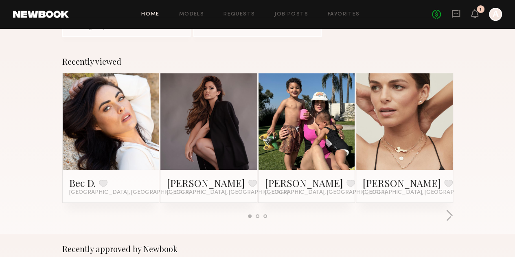
scroll to position [110, 0]
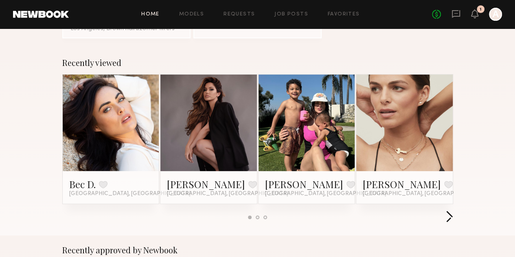
click at [453, 211] on button "button" at bounding box center [450, 217] width 8 height 13
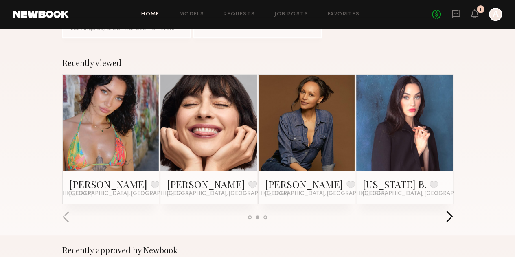
click at [453, 211] on button "button" at bounding box center [450, 217] width 8 height 13
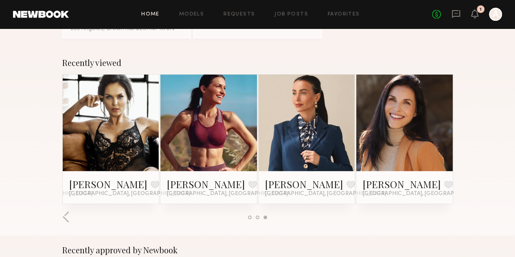
click at [89, 131] on link at bounding box center [111, 123] width 44 height 97
click at [89, 135] on link at bounding box center [111, 123] width 44 height 97
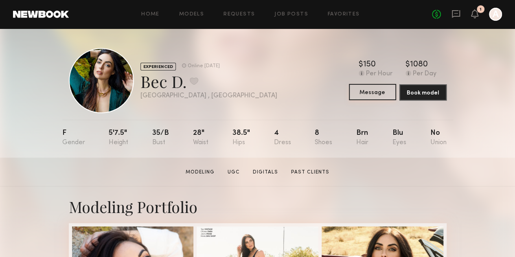
click at [380, 91] on button "Message" at bounding box center [372, 92] width 47 height 16
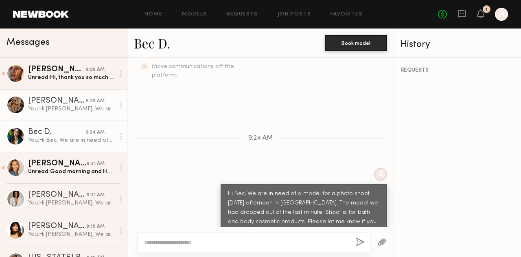
click at [115, 107] on div at bounding box center [121, 105] width 12 height 16
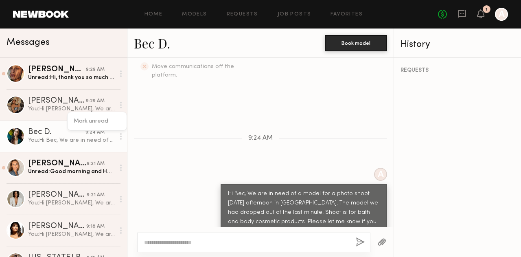
click at [156, 110] on div "Keep direct messages professional and related only to paid job opportunities. M…" at bounding box center [260, 142] width 266 height 169
click at [116, 137] on div at bounding box center [121, 136] width 12 height 16
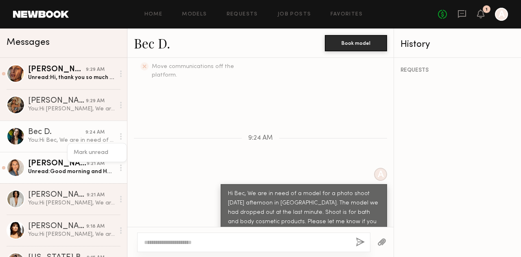
click at [47, 169] on div "Unread: Good morning and Happy Sunday. Yes, I am interested and available." at bounding box center [71, 172] width 87 height 8
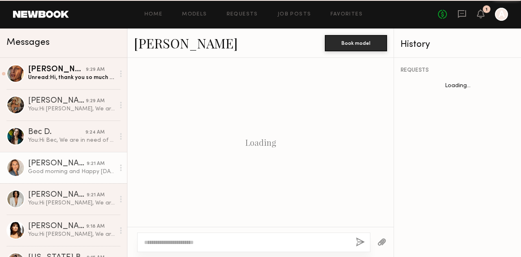
scroll to position [323, 0]
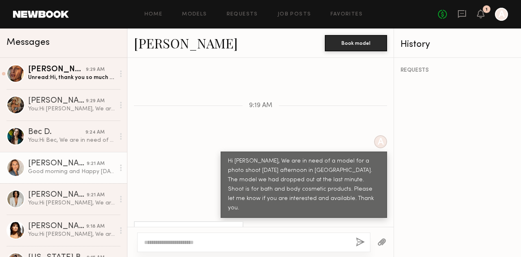
click at [305, 157] on div "Hi Anna, We are in need of a model for a photo shoot next Sunday afternoon in L…" at bounding box center [304, 185] width 152 height 56
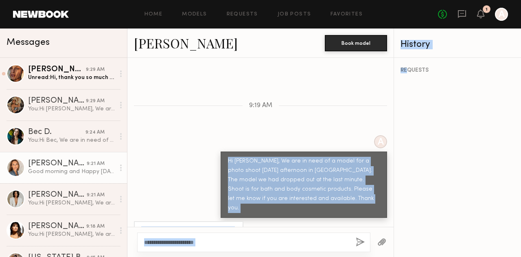
scroll to position [314, 0]
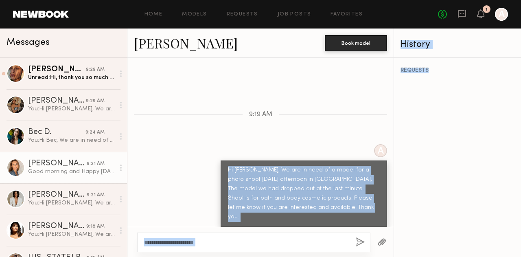
drag, startPoint x: 173, startPoint y: 133, endPoint x: 485, endPoint y: 98, distance: 313.9
click at [485, 98] on div "Messages Nicole C. 9:29 AM Unread: Hi, thank you so much for reaching out. I am…" at bounding box center [260, 143] width 521 height 228
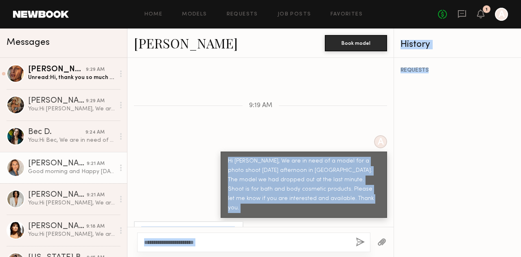
click at [191, 163] on div "A Hi Anna, We are in need of a model for a photo shoot next Sunday afternoon in…" at bounding box center [260, 176] width 266 height 83
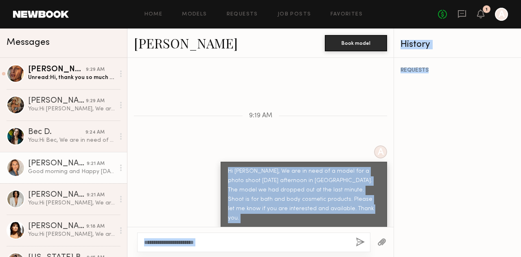
scroll to position [310, 0]
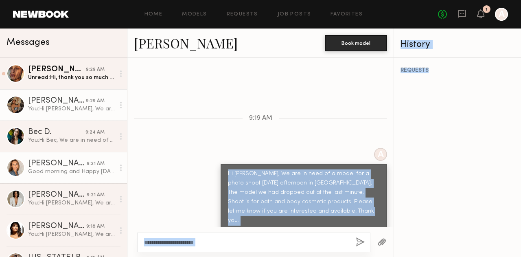
click at [40, 101] on div "Pamela R." at bounding box center [57, 101] width 58 height 8
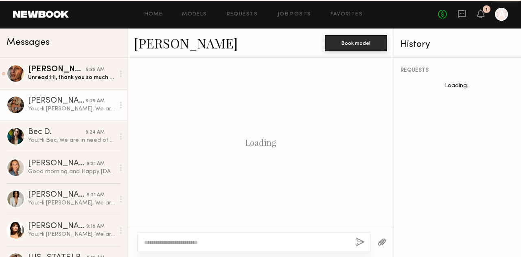
scroll to position [290, 0]
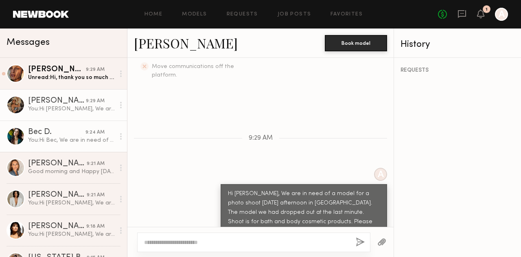
click at [40, 132] on div "Bec D." at bounding box center [56, 132] width 57 height 8
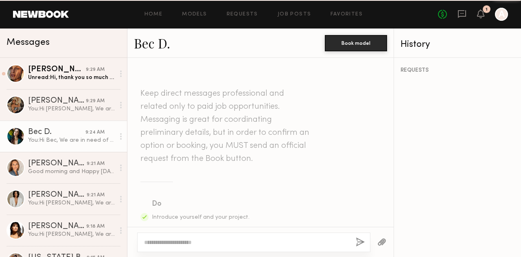
scroll to position [290, 0]
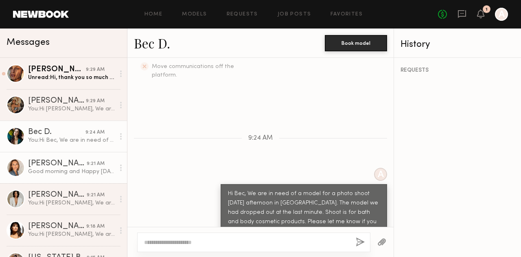
click at [33, 167] on div "Anna O." at bounding box center [57, 164] width 59 height 8
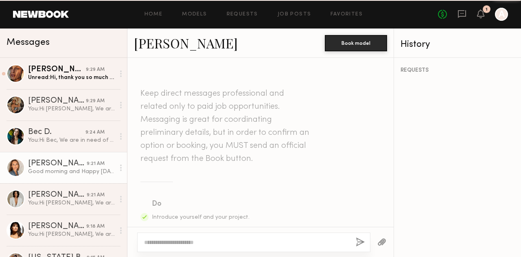
scroll to position [323, 0]
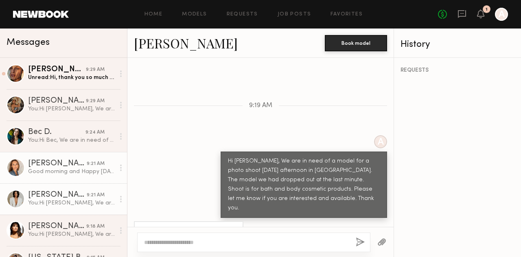
click at [48, 196] on div "Suzette N." at bounding box center [57, 195] width 59 height 8
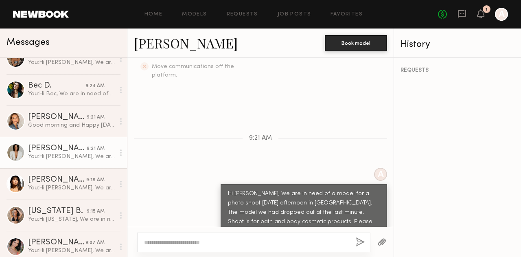
scroll to position [83, 0]
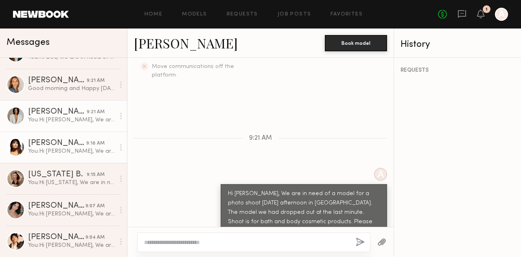
click at [42, 152] on div "You: Hi Leann, We are in need of a model for a photo shoot next Sunday afternoo…" at bounding box center [71, 151] width 87 height 8
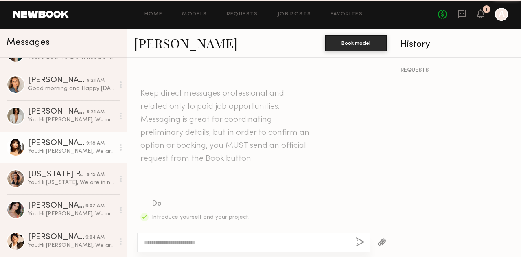
scroll to position [290, 0]
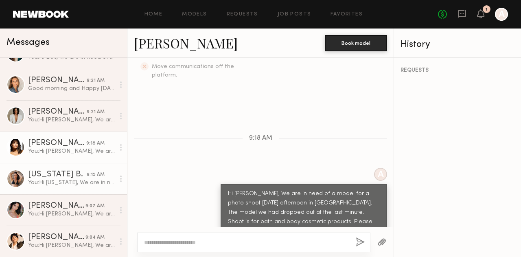
click at [35, 180] on div "You: Hi Montana, We are in need of a model for a photo shoot next Sunday aftern…" at bounding box center [71, 183] width 87 height 8
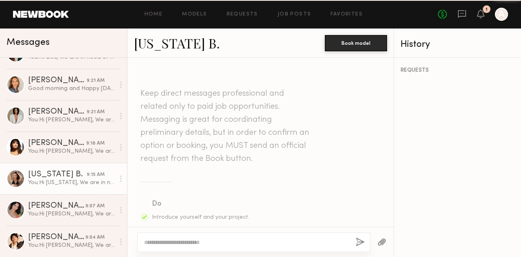
scroll to position [290, 0]
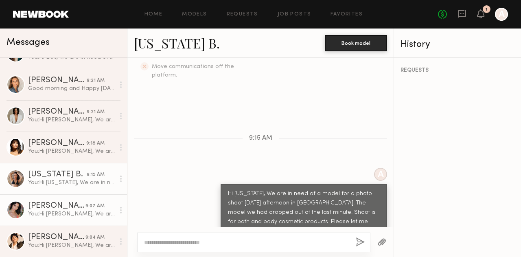
click at [38, 209] on div "Cristina L." at bounding box center [56, 206] width 57 height 8
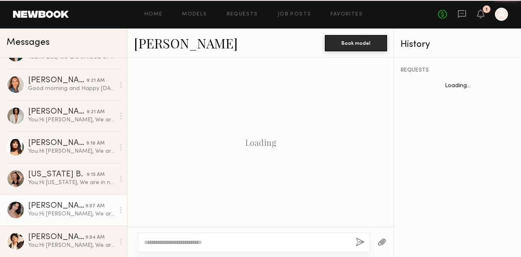
scroll to position [290, 0]
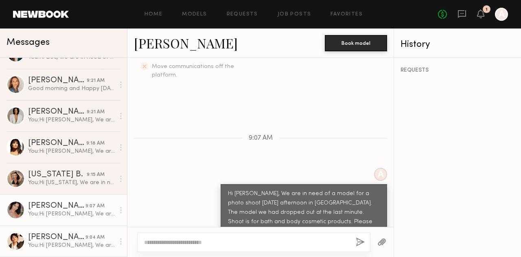
click at [56, 243] on div "You: Hi Gabriela, We are in need of a model for a photo shoot next Sunday after…" at bounding box center [71, 246] width 87 height 8
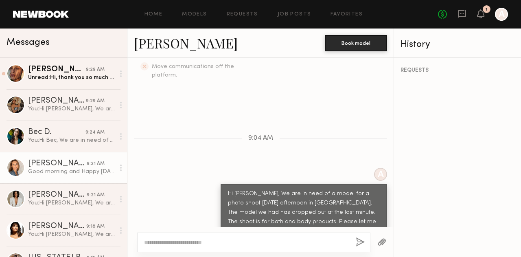
click at [28, 167] on div "Anna O." at bounding box center [57, 164] width 59 height 8
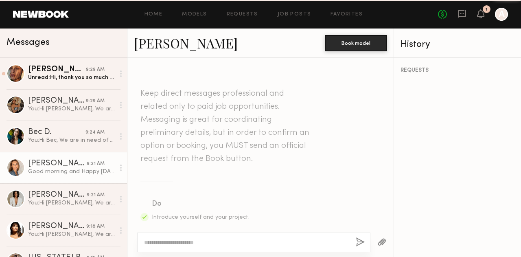
scroll to position [323, 0]
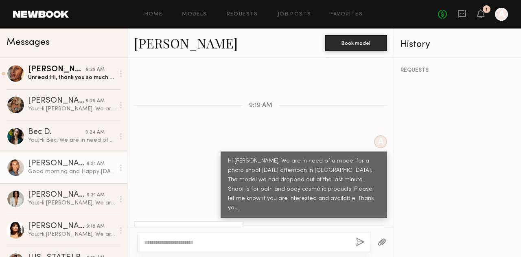
click at [37, 170] on div "Good morning and Happy Sunday. Yes, I am interested and available." at bounding box center [71, 172] width 87 height 8
click at [33, 166] on div "Anna O." at bounding box center [57, 164] width 59 height 8
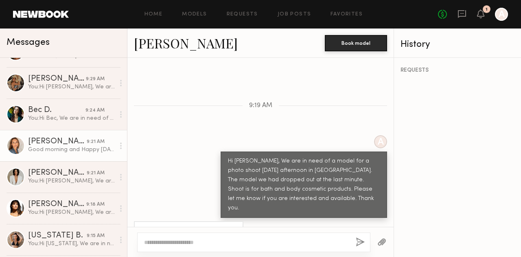
scroll to position [21, 0]
click at [64, 147] on div "Anna O." at bounding box center [57, 142] width 59 height 8
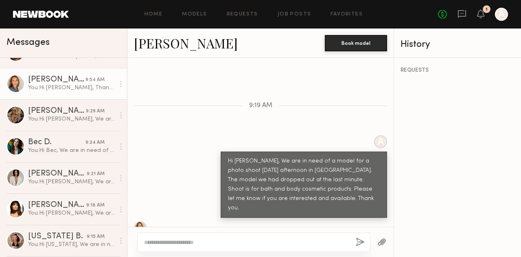
scroll to position [0, 0]
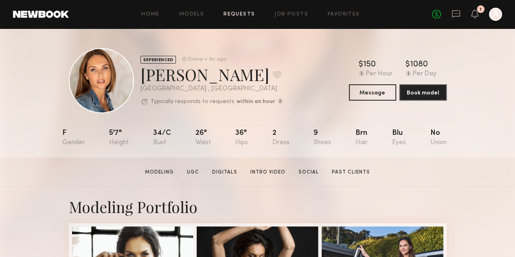
click at [240, 14] on link "Requests" at bounding box center [239, 14] width 31 height 5
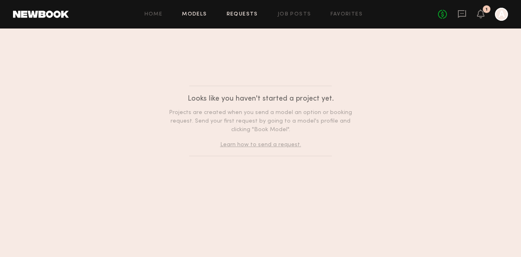
click at [193, 16] on link "Models" at bounding box center [194, 14] width 25 height 5
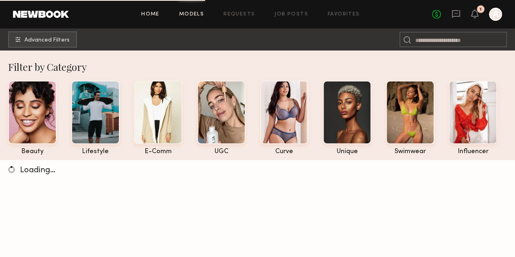
click at [151, 16] on link "Home" at bounding box center [150, 14] width 18 height 5
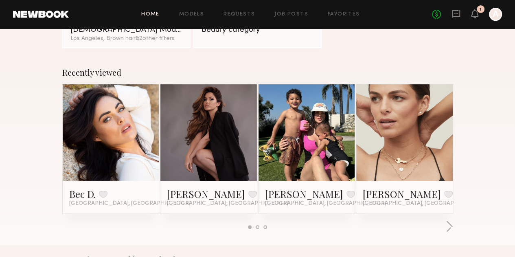
scroll to position [100, 0]
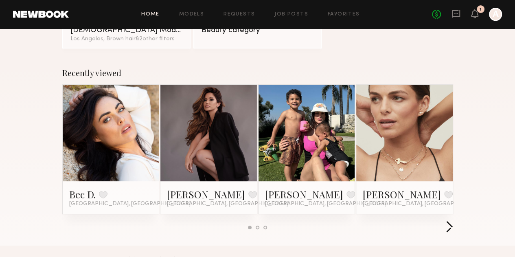
click at [453, 221] on button "button" at bounding box center [450, 227] width 8 height 13
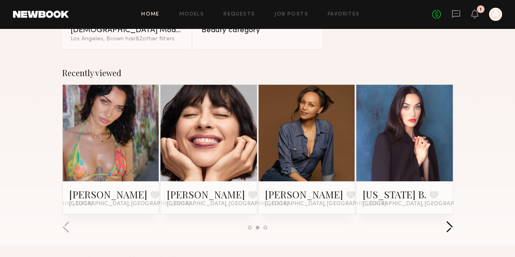
click at [453, 221] on button "button" at bounding box center [450, 227] width 8 height 13
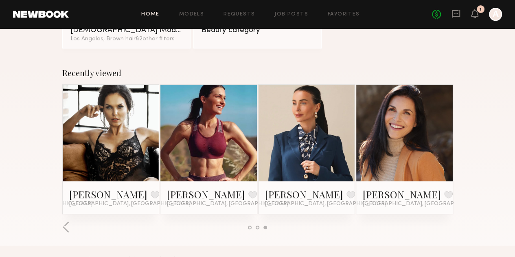
click at [89, 139] on link at bounding box center [111, 133] width 44 height 97
click at [62, 221] on button "button" at bounding box center [66, 227] width 8 height 13
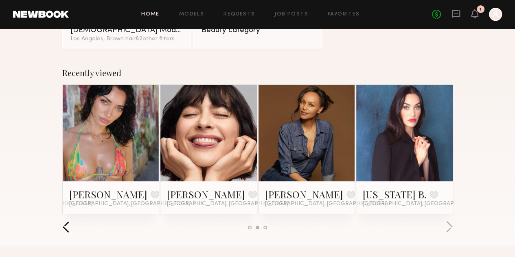
click at [62, 221] on button "button" at bounding box center [66, 227] width 8 height 13
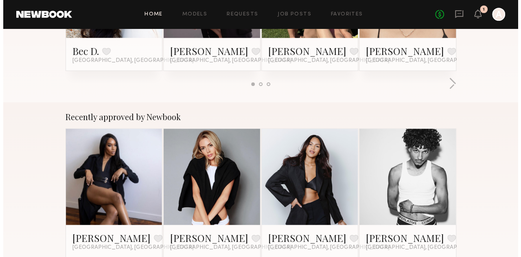
scroll to position [0, 0]
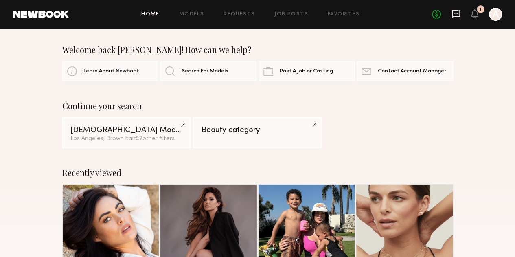
click at [456, 15] on icon at bounding box center [456, 13] width 9 height 9
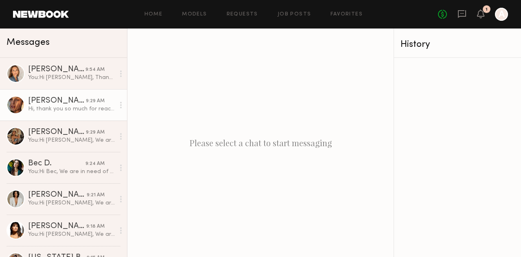
click at [18, 101] on div at bounding box center [16, 105] width 18 height 18
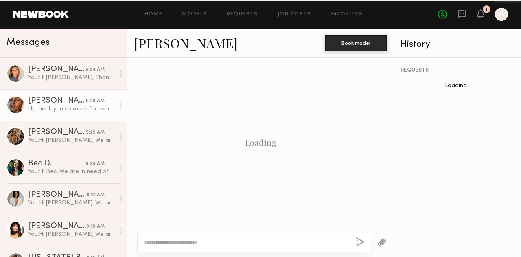
scroll to position [341, 0]
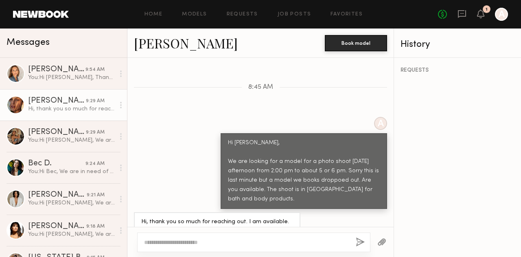
click at [161, 44] on link "[PERSON_NAME]" at bounding box center [186, 43] width 104 height 18
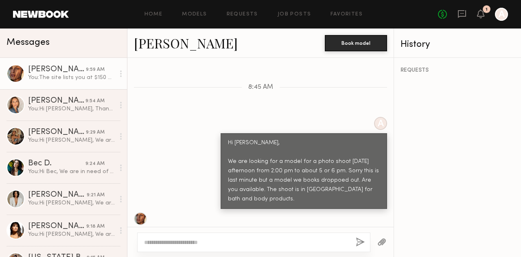
scroll to position [443, 0]
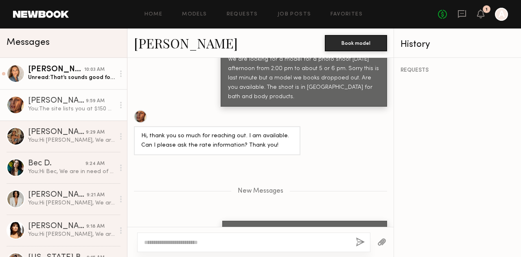
click at [64, 75] on div "Unread: That’s sounds good for me. Let me know please all details: address, wha…" at bounding box center [71, 78] width 87 height 8
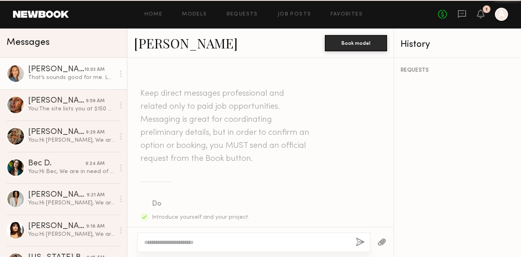
scroll to position [457, 0]
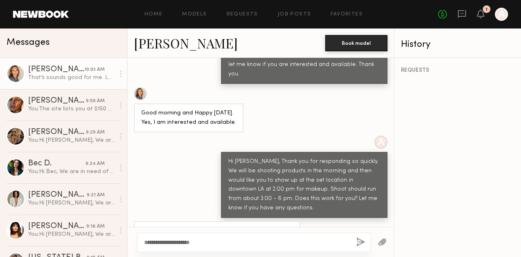
click at [64, 75] on div "That’s sounds good for me. Let me know please all details: address, what should…" at bounding box center [71, 78] width 87 height 8
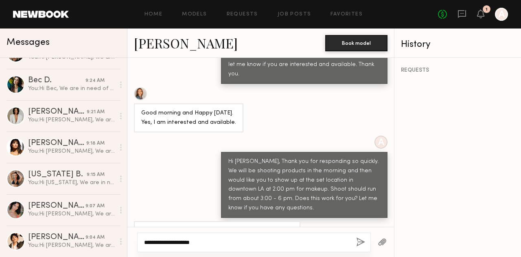
click at [200, 245] on textarea "**********" at bounding box center [247, 242] width 206 height 8
type textarea "**********"
click at [360, 242] on button "button" at bounding box center [360, 242] width 9 height 10
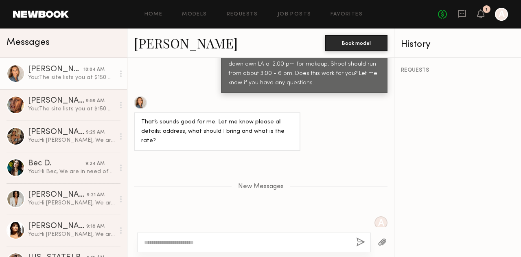
scroll to position [598, 0]
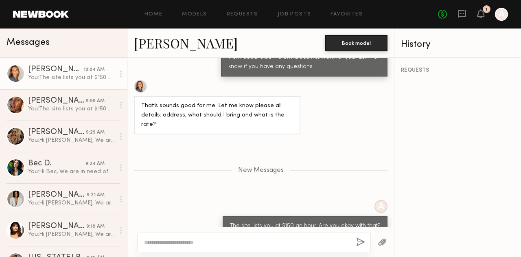
click at [151, 239] on textarea at bounding box center [247, 242] width 206 height 8
paste textarea "**********"
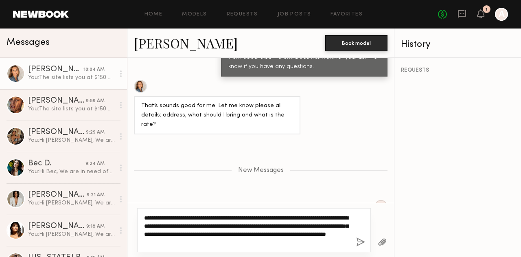
click at [264, 241] on textarea "**********" at bounding box center [247, 230] width 206 height 33
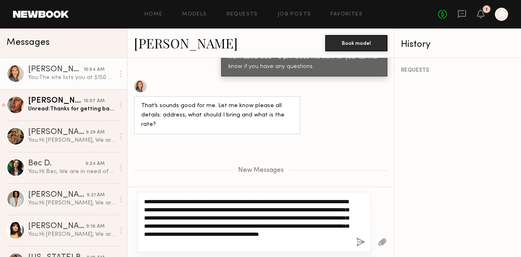
click at [152, 238] on textarea "**********" at bounding box center [247, 222] width 206 height 49
click at [196, 231] on textarea "**********" at bounding box center [247, 222] width 206 height 49
click at [204, 235] on textarea "**********" at bounding box center [247, 222] width 206 height 49
type textarea "**********"
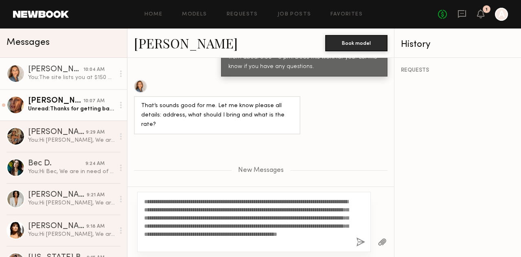
click at [37, 103] on div "[PERSON_NAME]" at bounding box center [55, 101] width 55 height 8
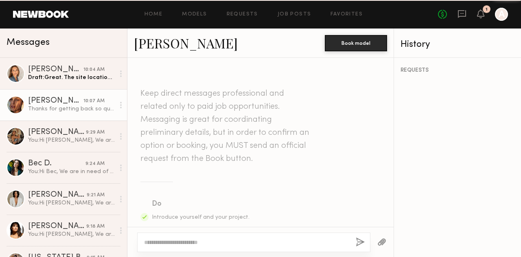
scroll to position [438, 0]
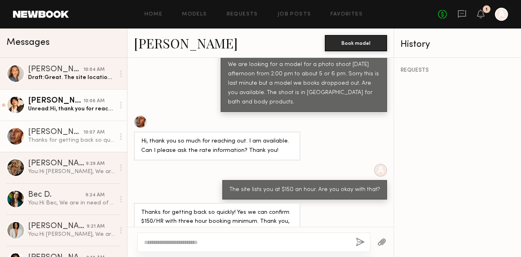
click at [44, 101] on div "[PERSON_NAME]" at bounding box center [55, 101] width 55 height 8
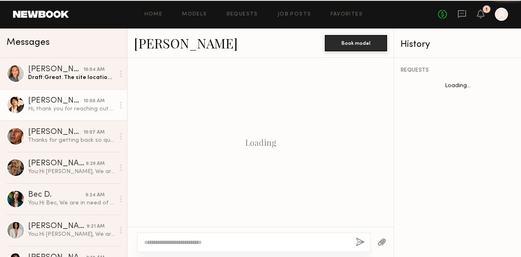
scroll to position [332, 0]
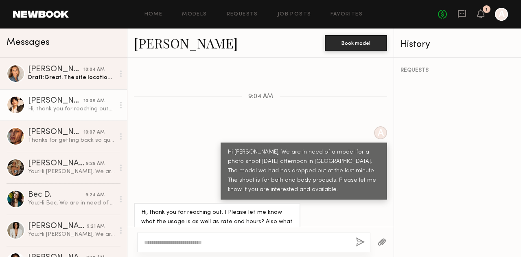
click at [154, 42] on link "[PERSON_NAME]" at bounding box center [186, 43] width 104 height 18
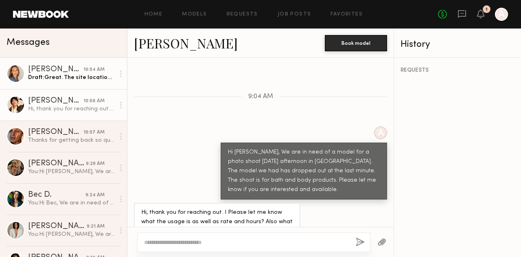
click at [15, 72] on div at bounding box center [16, 73] width 18 height 18
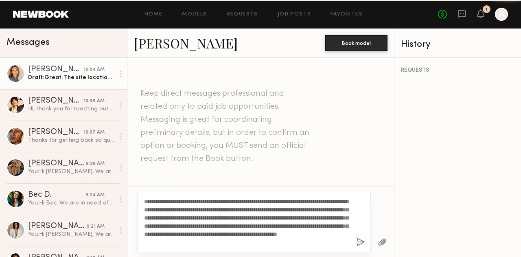
scroll to position [535, 0]
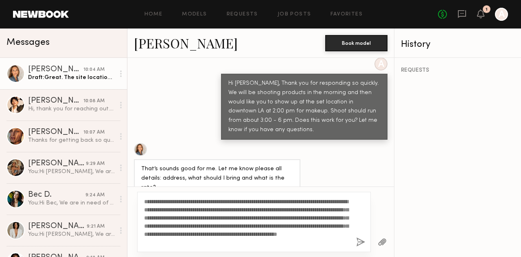
click at [153, 52] on div "Anna O. Book model" at bounding box center [260, 43] width 267 height 29
click at [146, 45] on link "[PERSON_NAME]" at bounding box center [186, 43] width 104 height 18
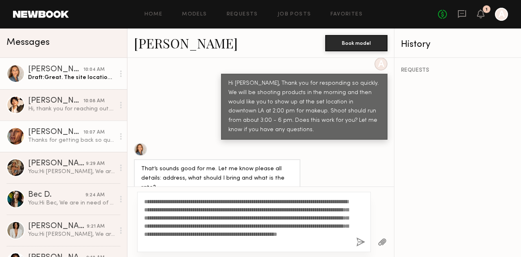
click at [45, 136] on div "[PERSON_NAME]" at bounding box center [55, 132] width 55 height 8
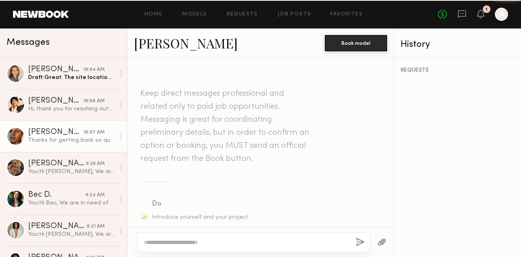
scroll to position [438, 0]
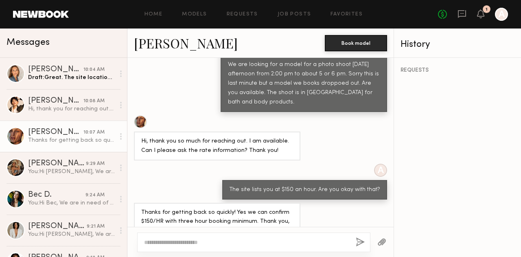
click at [156, 44] on link "[PERSON_NAME]" at bounding box center [186, 43] width 104 height 18
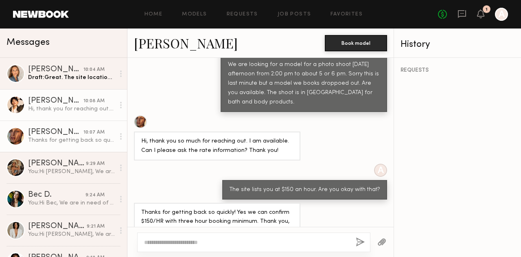
click at [43, 101] on div "[PERSON_NAME]" at bounding box center [55, 101] width 55 height 8
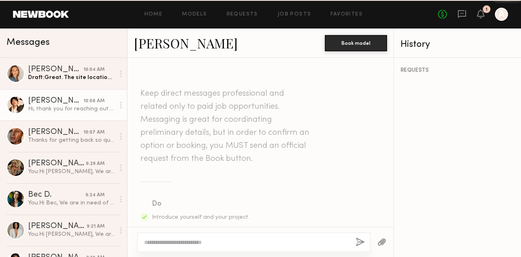
scroll to position [332, 0]
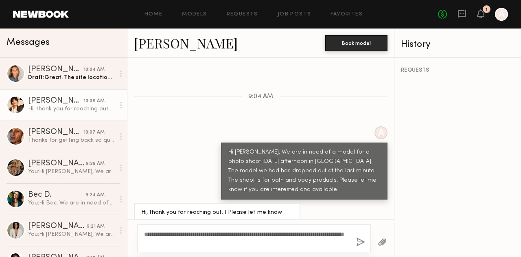
type textarea "**********"
click at [360, 242] on button "button" at bounding box center [360, 242] width 9 height 10
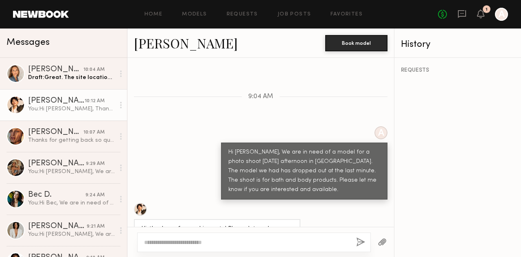
scroll to position [443, 0]
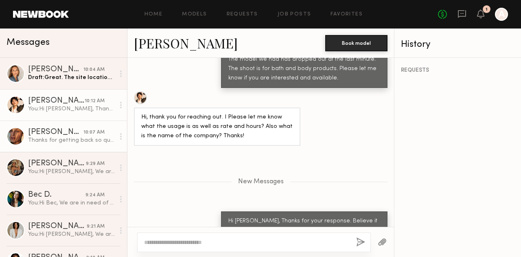
click at [42, 132] on div "[PERSON_NAME]" at bounding box center [55, 132] width 55 height 8
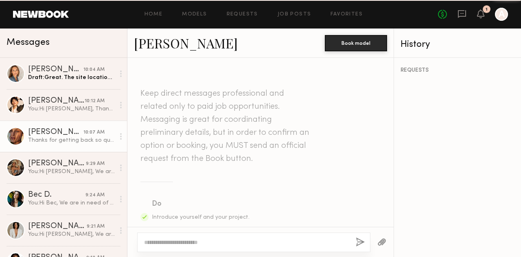
scroll to position [438, 0]
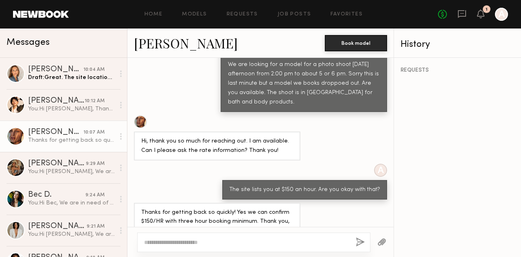
click at [143, 115] on div at bounding box center [140, 121] width 13 height 13
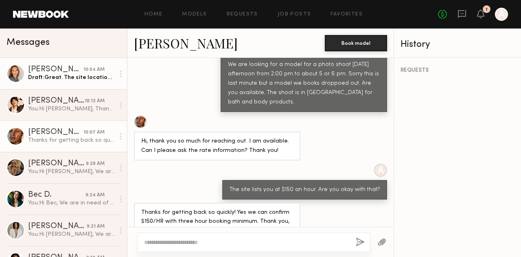
click at [56, 75] on div "Draft: Great. The site location is FD Studios: 1808 S Hill St, Los Angeles, CA …" at bounding box center [71, 78] width 87 height 8
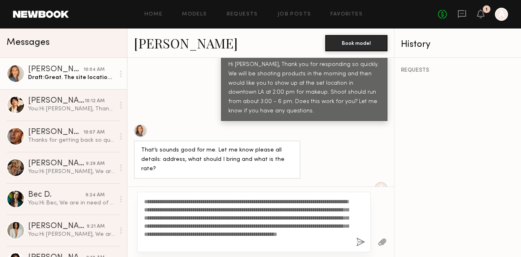
scroll to position [575, 0]
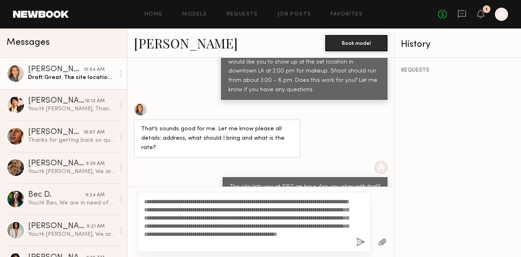
click at [257, 233] on textarea "**********" at bounding box center [247, 222] width 206 height 49
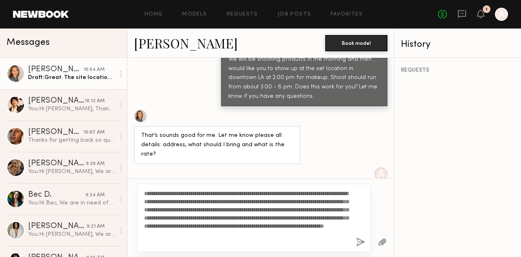
scroll to position [583, 0]
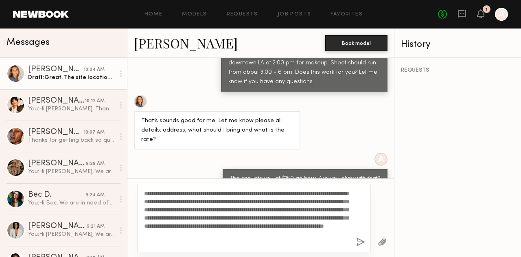
click at [187, 241] on textarea "**********" at bounding box center [247, 217] width 206 height 57
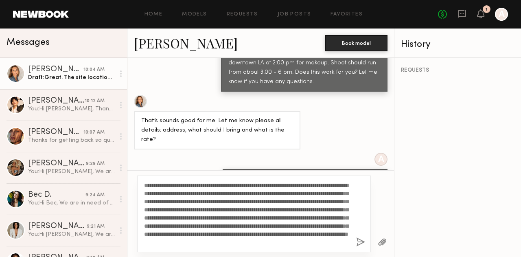
scroll to position [15, 0]
type textarea "**********"
click at [362, 242] on button "button" at bounding box center [360, 242] width 9 height 10
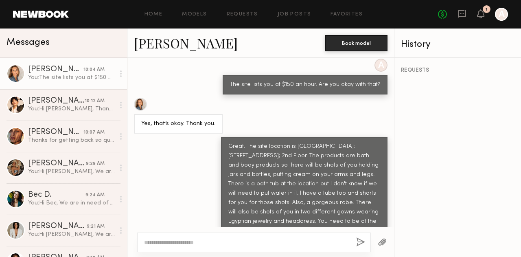
scroll to position [0, 0]
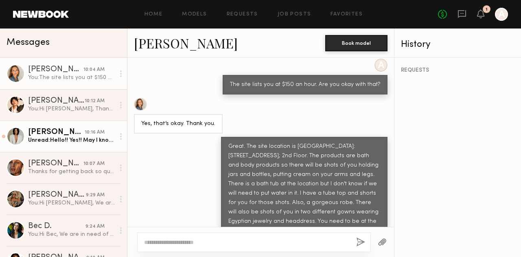
click at [40, 136] on div "[PERSON_NAME]" at bounding box center [56, 132] width 57 height 8
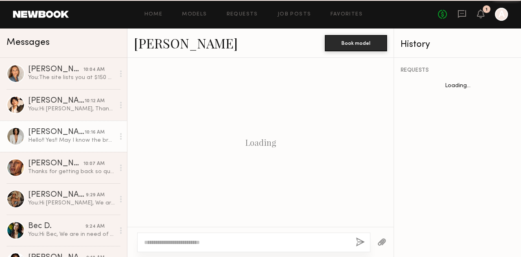
scroll to position [350, 0]
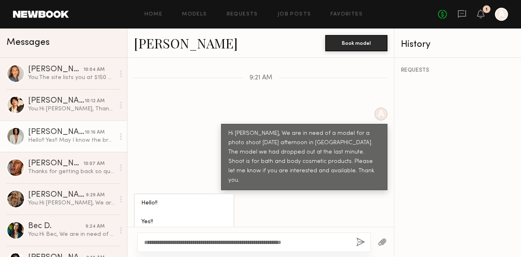
type textarea "**********"
click at [381, 244] on button "button" at bounding box center [382, 242] width 9 height 10
click at [360, 241] on button "button" at bounding box center [360, 242] width 9 height 10
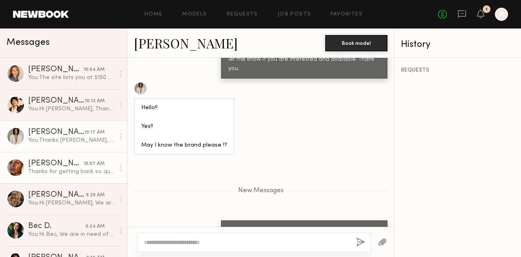
click at [55, 167] on div "[PERSON_NAME]" at bounding box center [55, 164] width 55 height 8
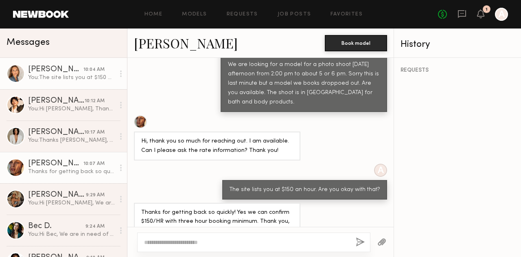
click at [49, 72] on div "[PERSON_NAME]" at bounding box center [55, 70] width 55 height 8
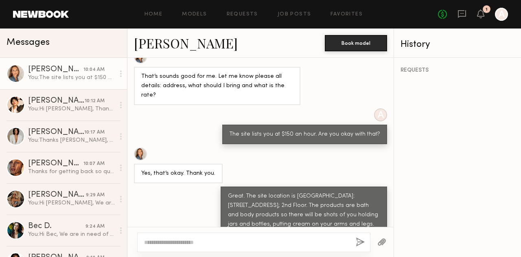
scroll to position [677, 0]
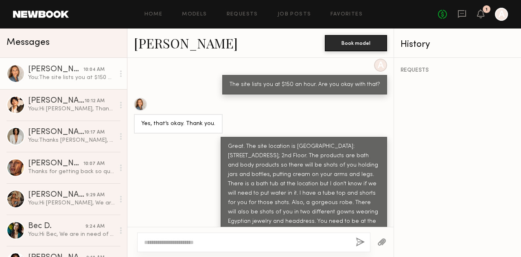
click at [40, 70] on div "[PERSON_NAME]" at bounding box center [55, 70] width 55 height 8
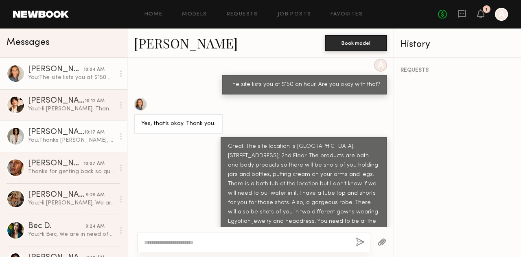
click at [33, 134] on div "[PERSON_NAME]" at bounding box center [56, 132] width 56 height 8
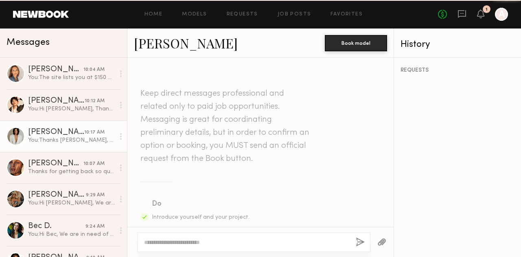
scroll to position [399, 0]
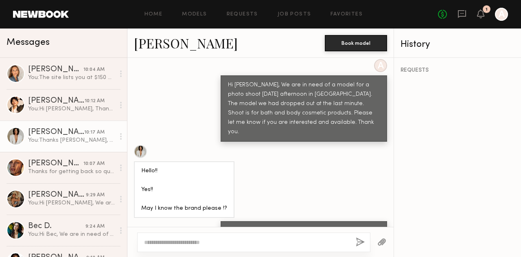
click at [157, 43] on link "[PERSON_NAME]" at bounding box center [186, 43] width 104 height 18
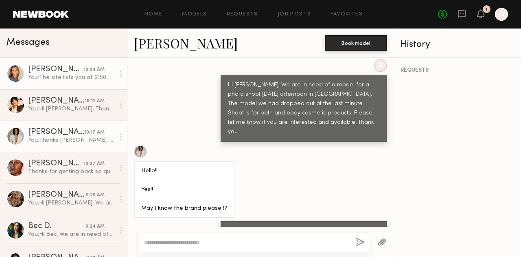
click at [53, 70] on div "[PERSON_NAME]" at bounding box center [55, 70] width 55 height 8
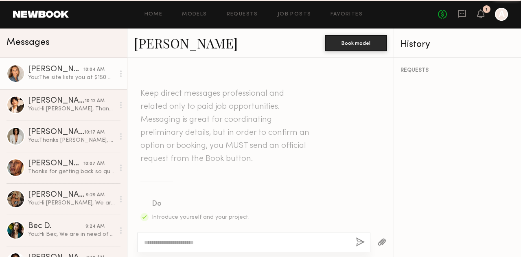
scroll to position [677, 0]
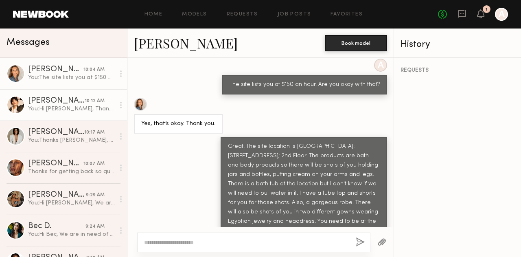
click at [65, 106] on div "You: Hi Gabriela, Thanks for your response. Believe it or not, we already books…" at bounding box center [71, 109] width 87 height 8
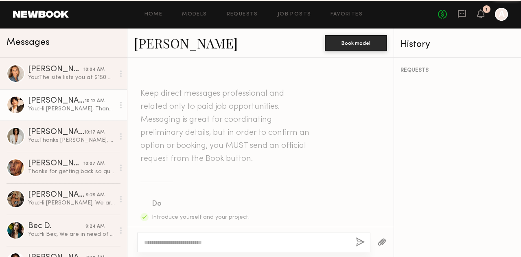
scroll to position [380, 0]
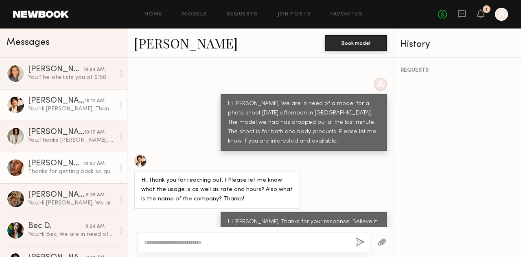
click at [73, 167] on div "[PERSON_NAME]" at bounding box center [55, 164] width 55 height 8
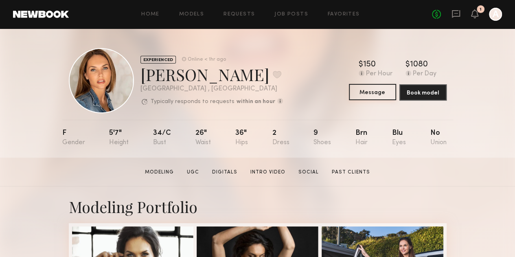
click at [378, 92] on button "Message" at bounding box center [372, 92] width 47 height 16
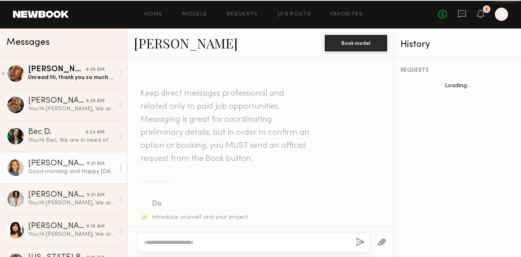
scroll to position [323, 0]
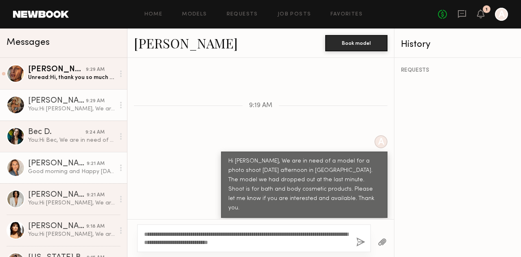
type textarea "**********"
click at [54, 109] on div "You: Hi [PERSON_NAME], We are in need of a model for a photo shoot [DATE] after…" at bounding box center [71, 109] width 87 height 8
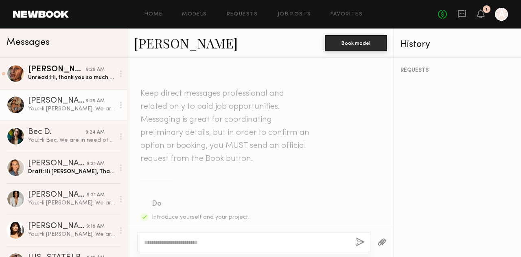
scroll to position [290, 0]
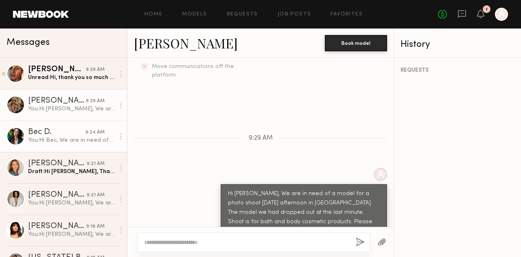
click at [54, 135] on div "Bec D." at bounding box center [56, 132] width 57 height 8
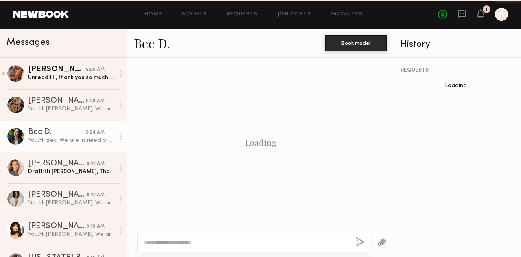
scroll to position [290, 0]
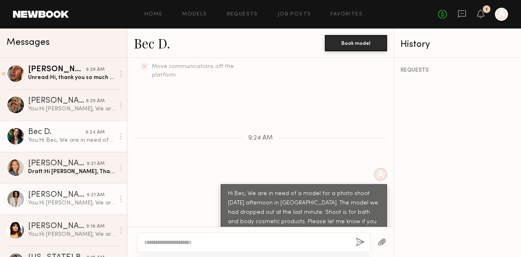
click at [55, 198] on div "[PERSON_NAME]" at bounding box center [57, 195] width 59 height 8
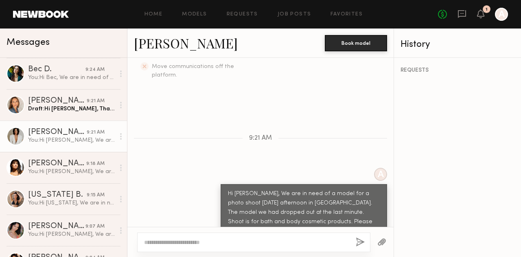
scroll to position [83, 0]
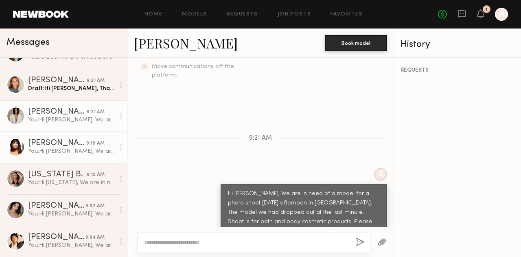
click at [43, 152] on div "You: Hi [PERSON_NAME], We are in need of a model for a photo shoot [DATE] after…" at bounding box center [71, 151] width 87 height 8
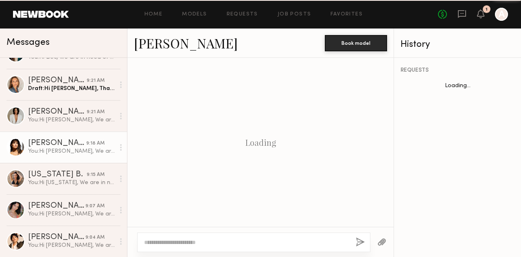
scroll to position [290, 0]
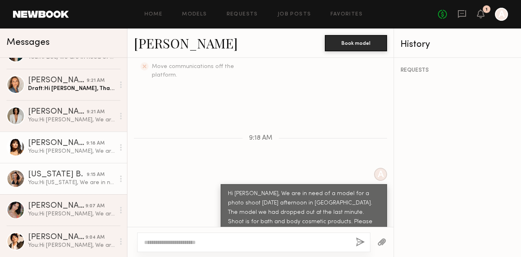
click at [53, 181] on div "You: Hi [US_STATE], We are in need of a model for a photo shoot [DATE] afternoo…" at bounding box center [71, 183] width 87 height 8
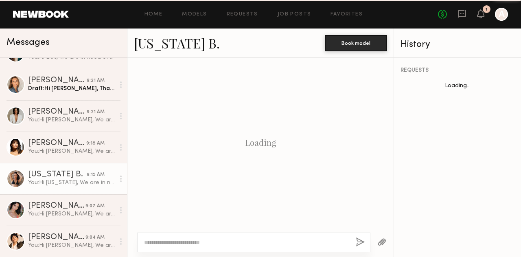
scroll to position [290, 0]
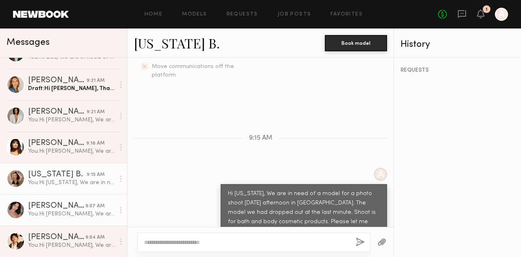
click at [61, 209] on div "[PERSON_NAME]" at bounding box center [56, 206] width 57 height 8
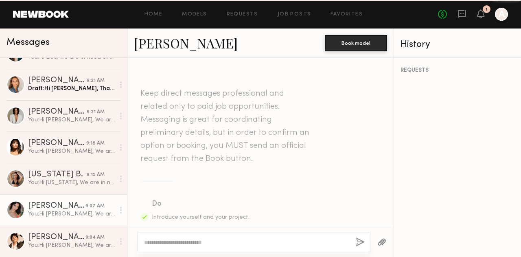
scroll to position [290, 0]
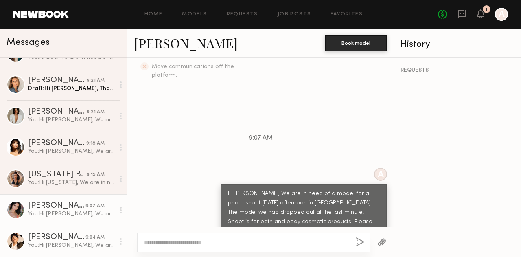
click at [64, 238] on div "[PERSON_NAME]" at bounding box center [56, 237] width 57 height 8
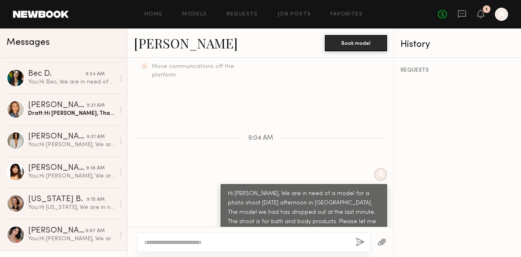
scroll to position [57, 0]
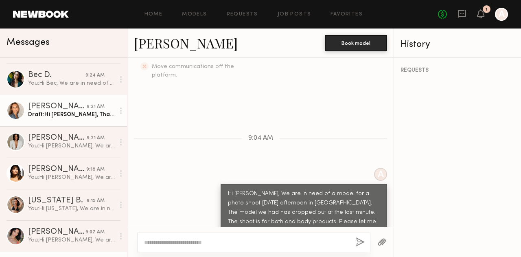
click at [37, 112] on div "Draft: Hi [PERSON_NAME], Thank you for responding so quickly. We will be shooti…" at bounding box center [71, 115] width 87 height 8
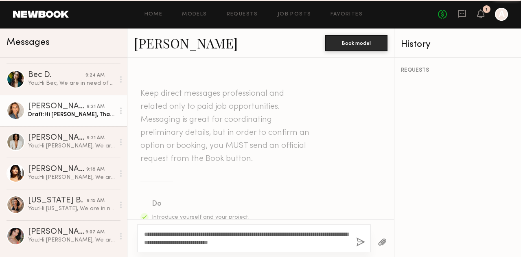
scroll to position [323, 0]
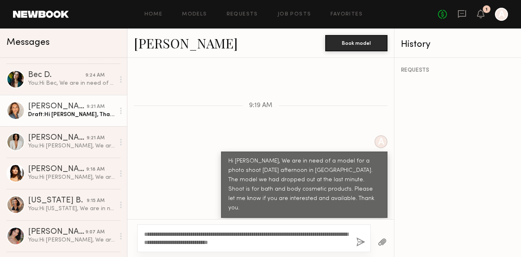
click at [156, 244] on textarea "**********" at bounding box center [247, 238] width 206 height 16
click at [277, 242] on textarea "**********" at bounding box center [247, 238] width 206 height 16
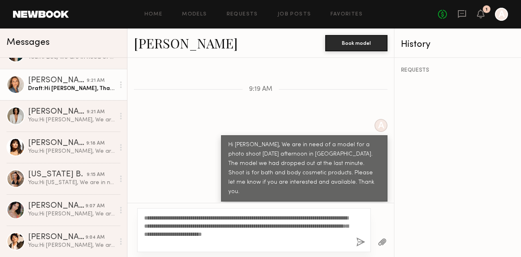
scroll to position [346, 0]
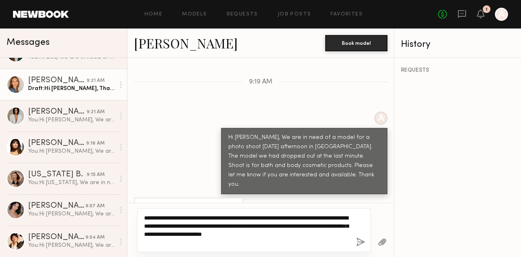
click at [180, 234] on textarea "**********" at bounding box center [247, 230] width 206 height 33
click at [169, 243] on textarea "**********" at bounding box center [247, 230] width 206 height 33
type textarea "**********"
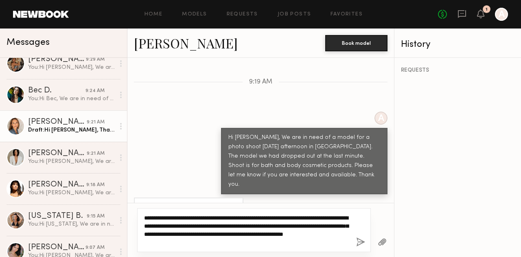
scroll to position [83, 0]
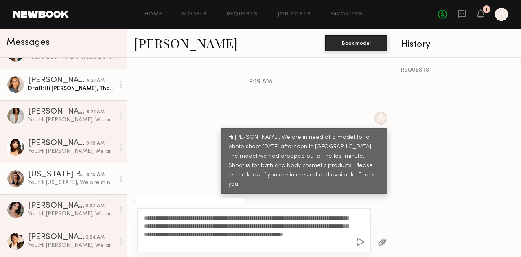
click at [15, 168] on link "[US_STATE] B. 9:15 AM You: Hi [US_STATE], We are in need of a model for a photo…" at bounding box center [63, 178] width 127 height 31
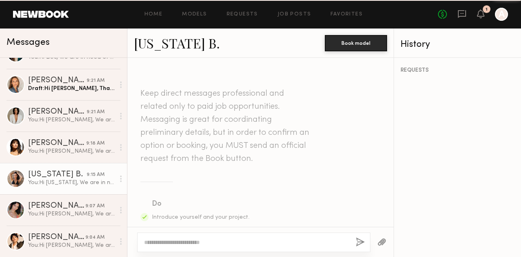
scroll to position [290, 0]
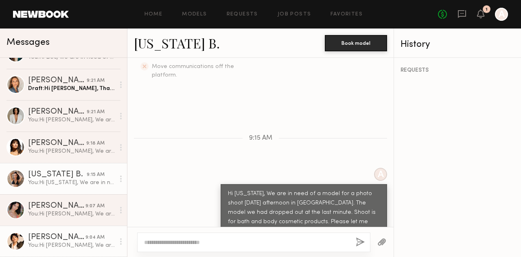
click at [40, 237] on div "[PERSON_NAME]" at bounding box center [56, 237] width 57 height 8
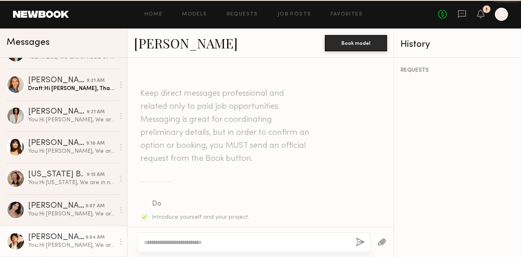
scroll to position [290, 0]
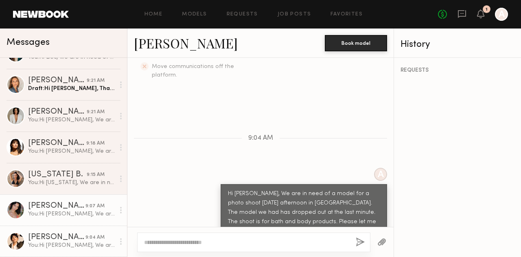
click at [29, 208] on div "[PERSON_NAME]" at bounding box center [56, 206] width 57 height 8
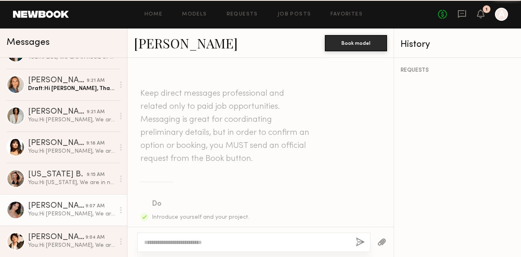
scroll to position [290, 0]
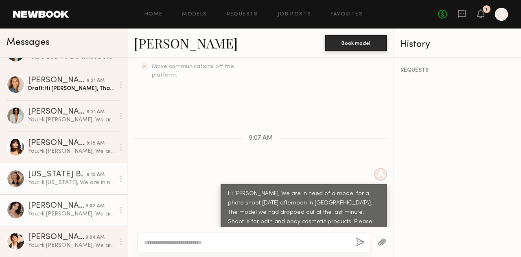
click at [26, 181] on link "[US_STATE] B. 9:15 AM You: Hi [US_STATE], We are in need of a model for a photo…" at bounding box center [63, 178] width 127 height 31
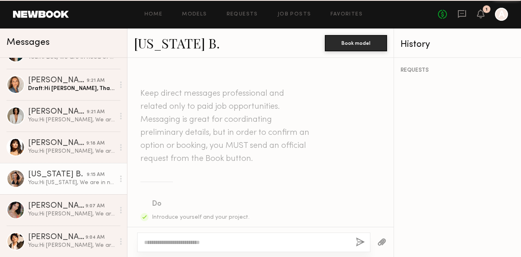
scroll to position [290, 0]
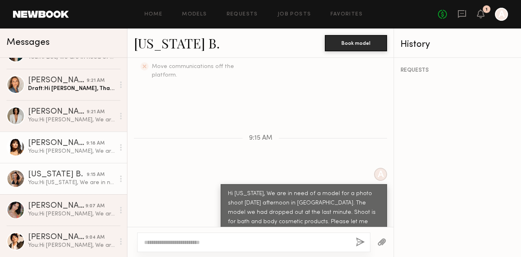
click at [28, 146] on div "[PERSON_NAME]" at bounding box center [57, 143] width 58 height 8
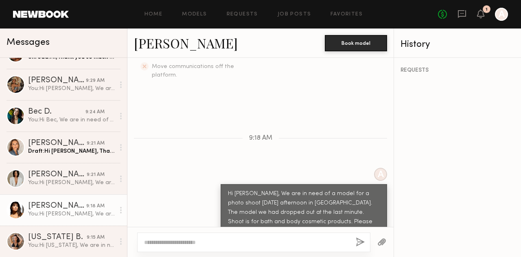
scroll to position [19, 0]
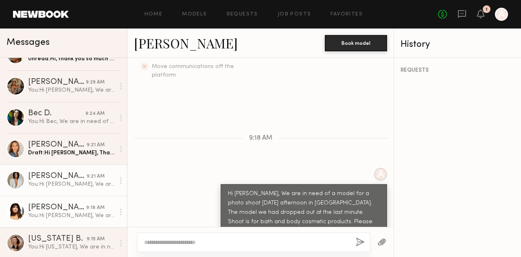
click at [37, 181] on div "You: Hi [PERSON_NAME], We are in need of a model for a photo shoot [DATE] after…" at bounding box center [71, 184] width 87 height 8
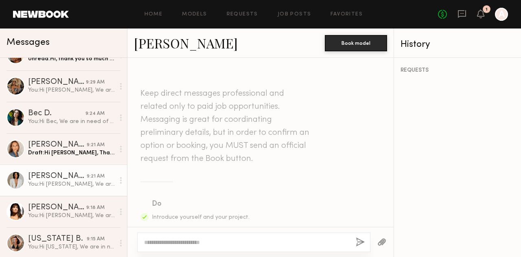
scroll to position [290, 0]
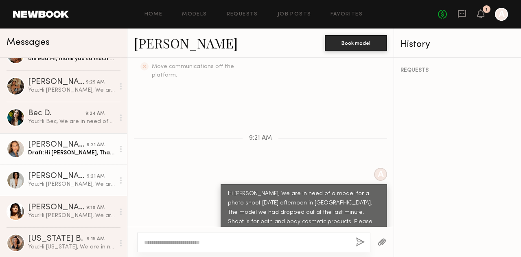
click at [36, 152] on div "Draft: Hi [PERSON_NAME], Thank you for responding so quickly. We will be shooti…" at bounding box center [71, 153] width 87 height 8
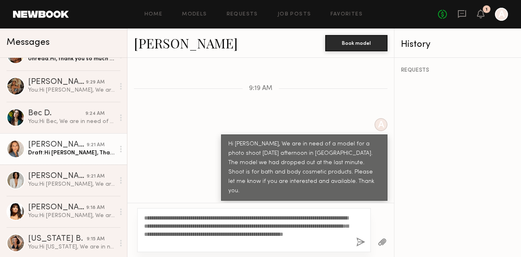
scroll to position [346, 0]
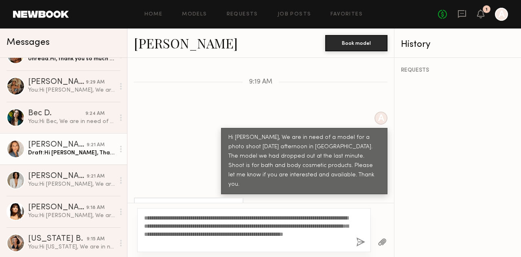
click at [161, 242] on textarea "**********" at bounding box center [247, 230] width 206 height 33
type textarea "**********"
click at [356, 242] on button "button" at bounding box center [360, 242] width 9 height 10
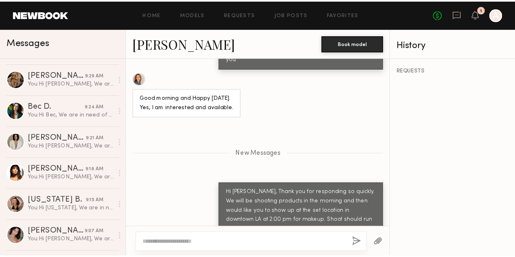
scroll to position [0, 0]
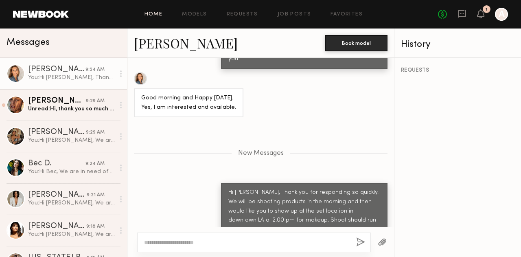
click at [158, 15] on link "Home" at bounding box center [154, 14] width 18 height 5
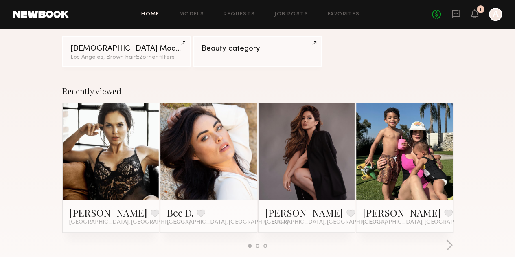
scroll to position [83, 0]
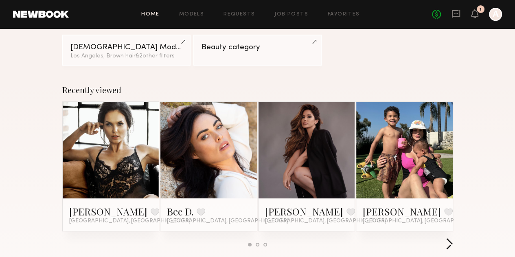
click at [453, 238] on button "button" at bounding box center [450, 244] width 8 height 13
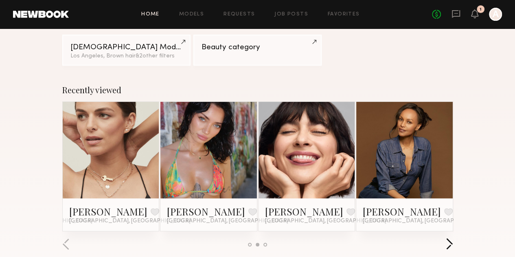
click at [453, 238] on button "button" at bounding box center [450, 244] width 8 height 13
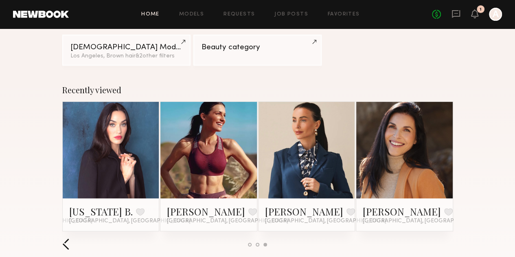
click at [62, 238] on button "button" at bounding box center [66, 244] width 8 height 13
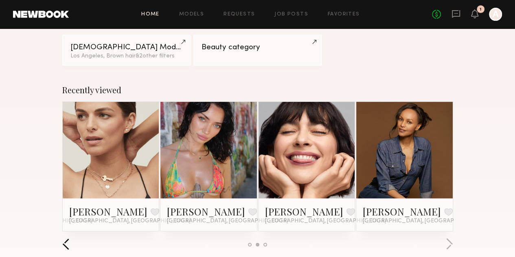
click at [62, 238] on button "button" at bounding box center [66, 244] width 8 height 13
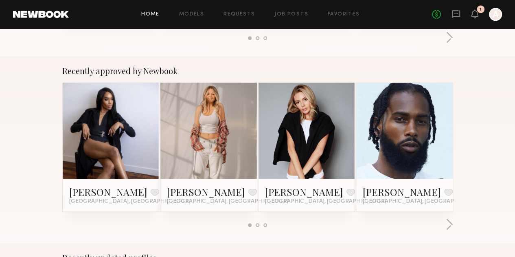
scroll to position [290, 0]
click at [453, 218] on button "button" at bounding box center [450, 224] width 8 height 13
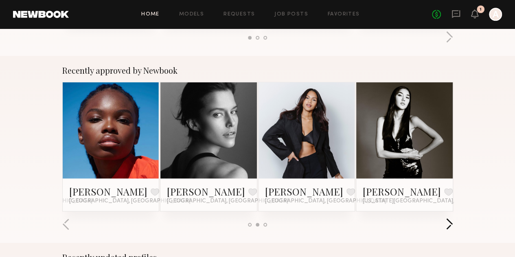
click at [453, 218] on button "button" at bounding box center [450, 224] width 8 height 13
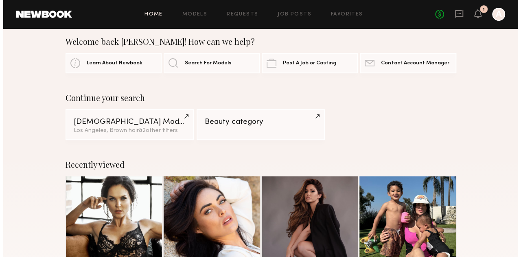
scroll to position [0, 0]
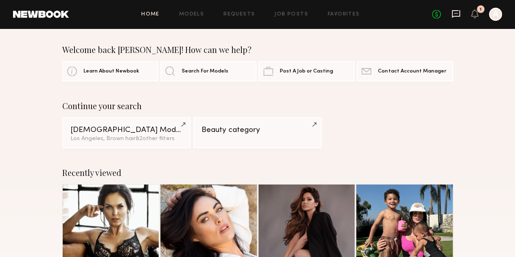
click at [455, 11] on icon at bounding box center [456, 13] width 9 height 9
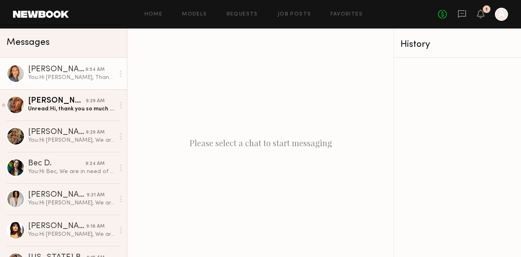
click at [72, 72] on div "[PERSON_NAME]" at bounding box center [56, 70] width 57 height 8
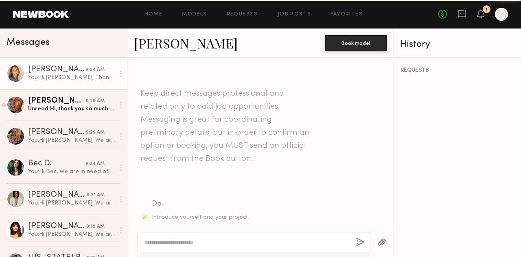
scroll to position [408, 0]
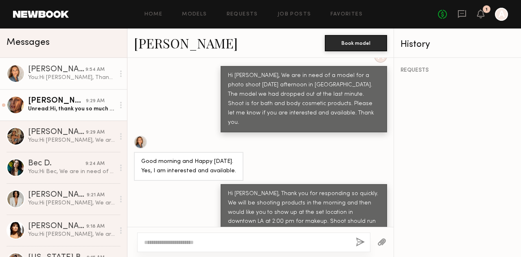
click at [65, 111] on div "Unread: Hi, thank you so much for reaching out. I am available. Can I please as…" at bounding box center [71, 109] width 87 height 8
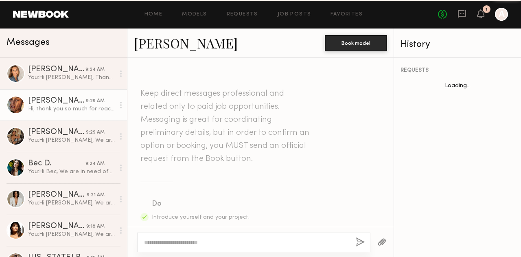
scroll to position [341, 0]
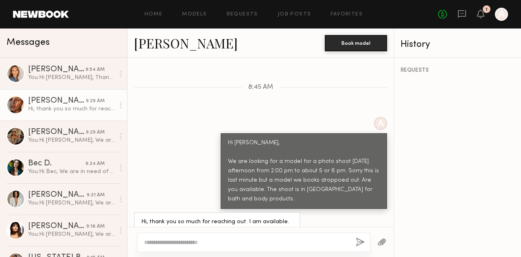
click at [40, 107] on div "Hi, thank you so much for reaching out. I am available. Can I please ask the ra…" at bounding box center [71, 109] width 87 height 8
click at [48, 101] on div "[PERSON_NAME]" at bounding box center [57, 101] width 58 height 8
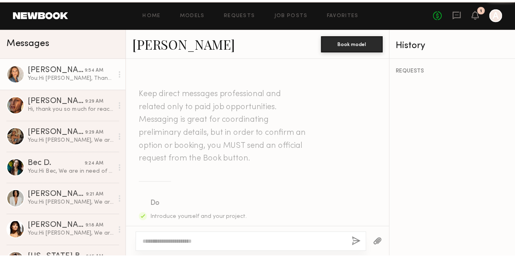
scroll to position [408, 0]
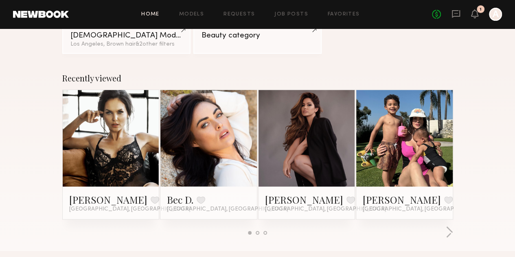
scroll to position [95, 0]
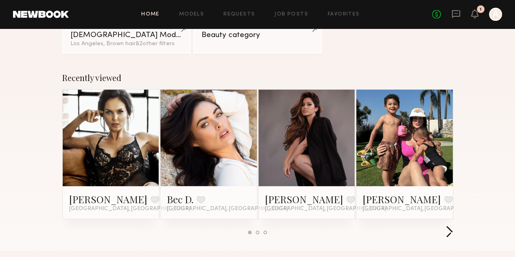
click at [453, 226] on button "button" at bounding box center [450, 232] width 8 height 13
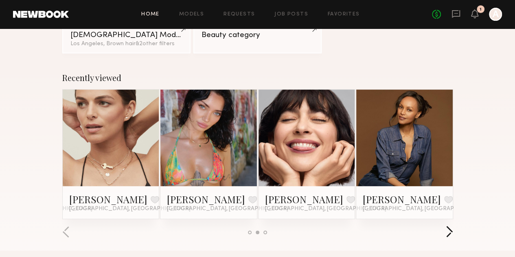
click at [453, 226] on button "button" at bounding box center [450, 232] width 8 height 13
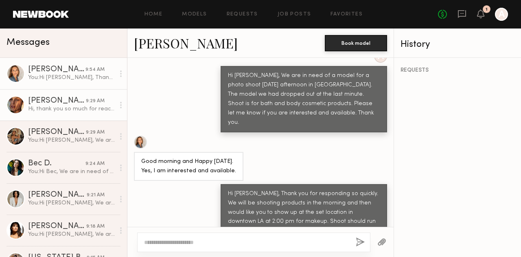
click at [32, 101] on div "[PERSON_NAME]" at bounding box center [57, 101] width 58 height 8
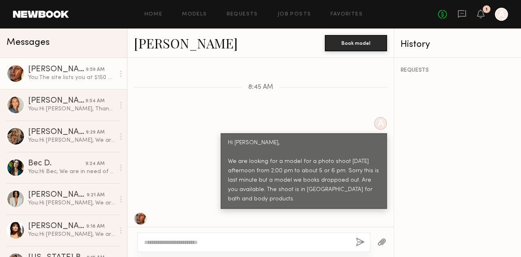
scroll to position [443, 0]
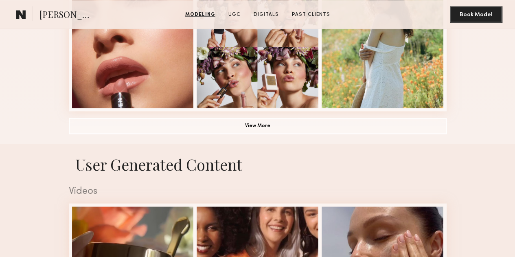
scroll to position [613, 0]
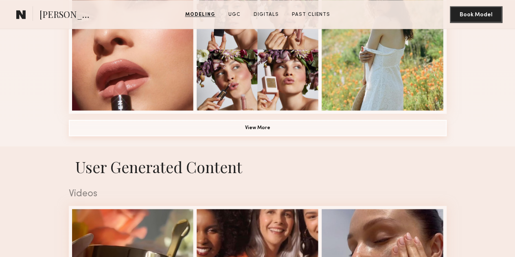
click at [243, 136] on button "View More" at bounding box center [258, 128] width 378 height 16
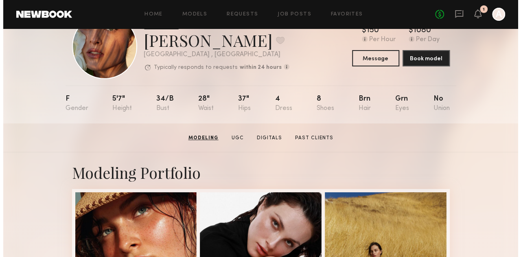
scroll to position [0, 0]
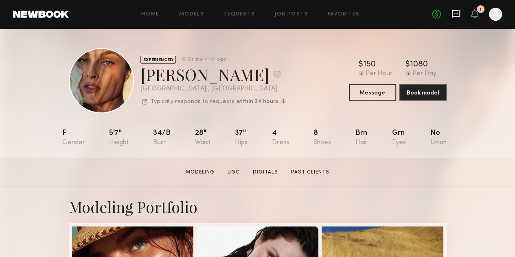
click at [455, 13] on icon at bounding box center [456, 13] width 3 height 1
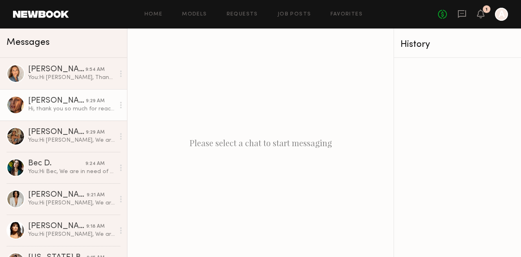
click at [63, 105] on div "[PERSON_NAME]" at bounding box center [57, 101] width 58 height 8
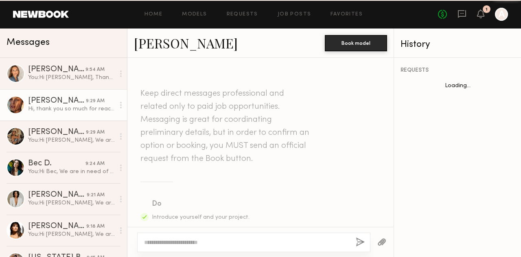
scroll to position [341, 0]
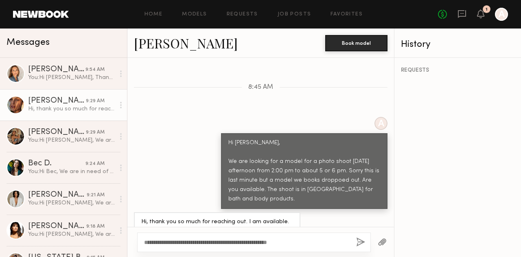
type textarea "**********"
click at [362, 242] on button "button" at bounding box center [360, 242] width 9 height 10
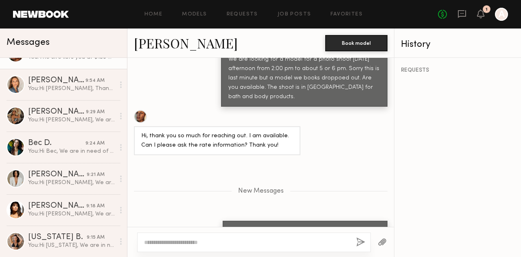
scroll to position [0, 0]
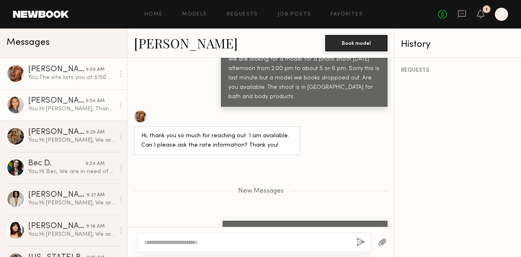
click at [25, 106] on link "[PERSON_NAME] 9:54 AM You: Hi [PERSON_NAME], Thank you for responding so quickl…" at bounding box center [63, 104] width 127 height 31
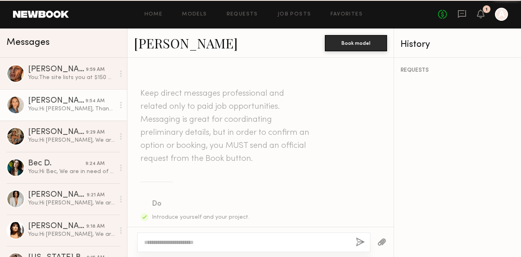
scroll to position [408, 0]
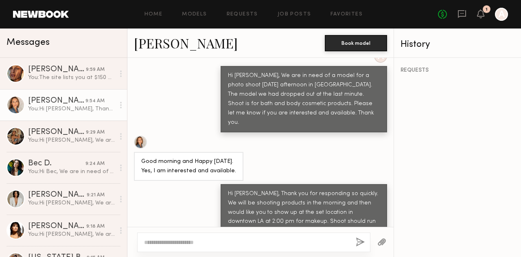
click at [154, 41] on link "[PERSON_NAME]" at bounding box center [186, 43] width 104 height 18
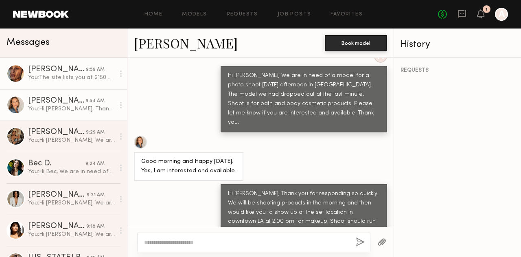
click at [44, 73] on div "[PERSON_NAME]" at bounding box center [57, 70] width 58 height 8
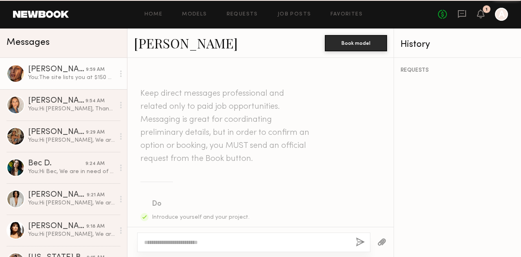
scroll to position [380, 0]
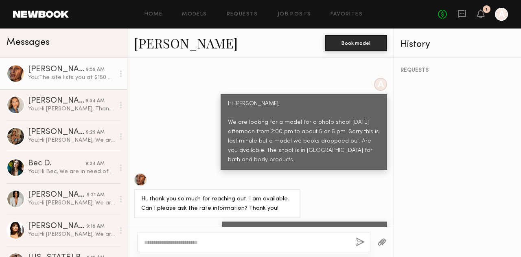
click at [155, 42] on link "Nicole C." at bounding box center [186, 43] width 104 height 18
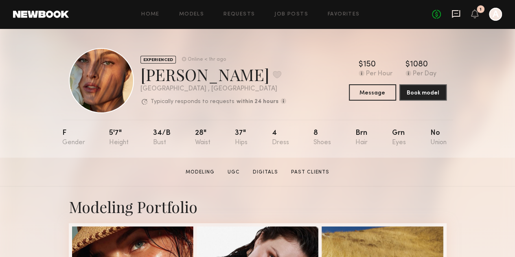
click at [456, 13] on icon at bounding box center [456, 13] width 3 height 1
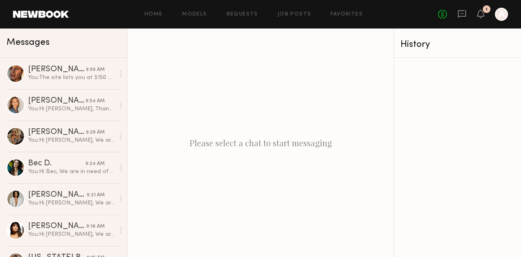
click at [397, 106] on div at bounding box center [457, 157] width 127 height 199
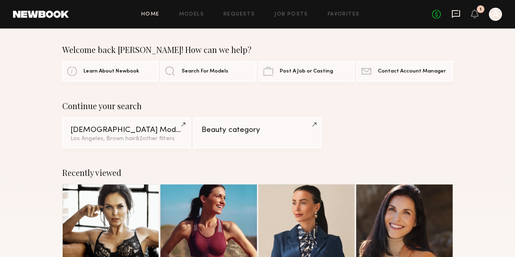
scroll to position [110, 0]
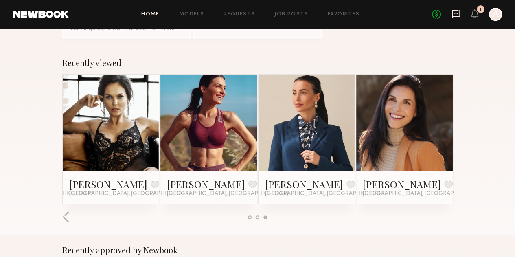
click at [455, 12] on icon at bounding box center [456, 13] width 9 height 9
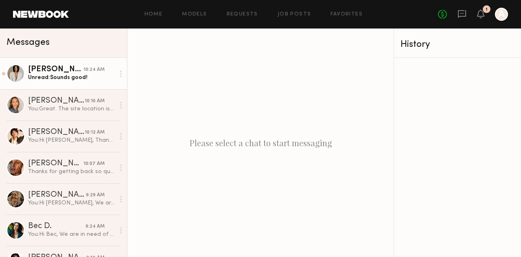
click at [53, 75] on div "Unread: Sounds good!" at bounding box center [71, 78] width 87 height 8
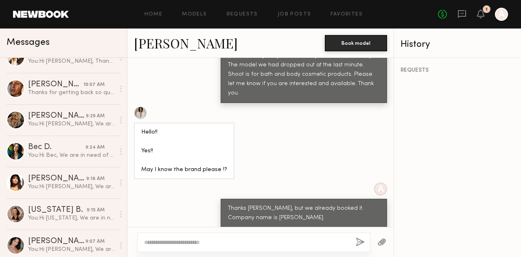
scroll to position [83, 0]
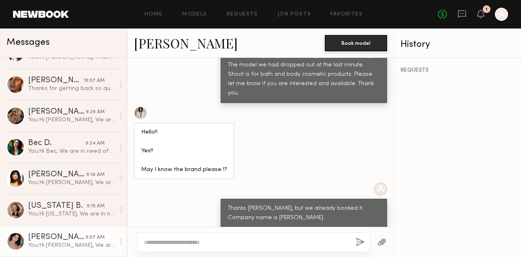
click at [120, 239] on circle at bounding box center [121, 239] width 2 height 2
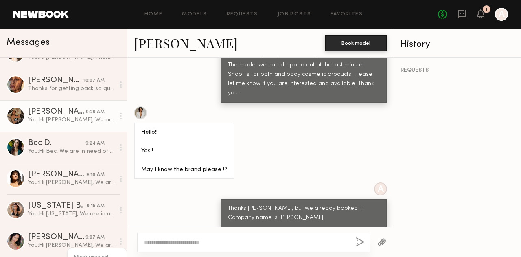
click at [115, 115] on div at bounding box center [121, 116] width 12 height 16
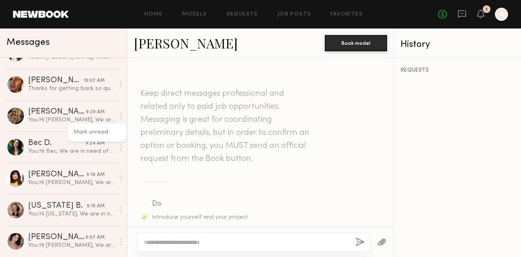
scroll to position [0, 0]
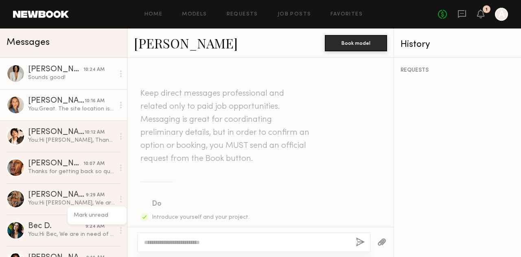
click at [85, 103] on div "10:16 AM" at bounding box center [95, 101] width 20 height 8
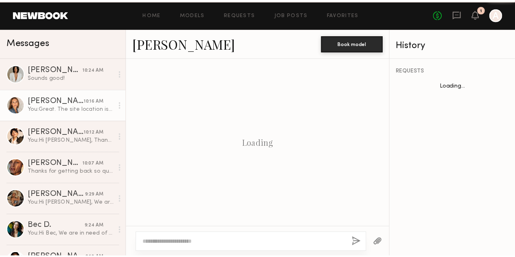
scroll to position [677, 0]
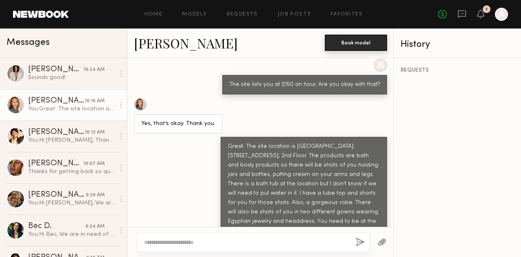
click at [345, 42] on button "Book model" at bounding box center [356, 43] width 62 height 16
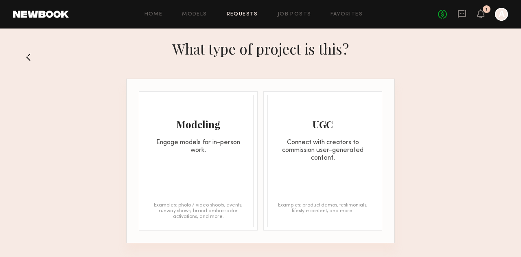
click at [191, 147] on div "Engage models for in-person work." at bounding box center [198, 146] width 110 height 15
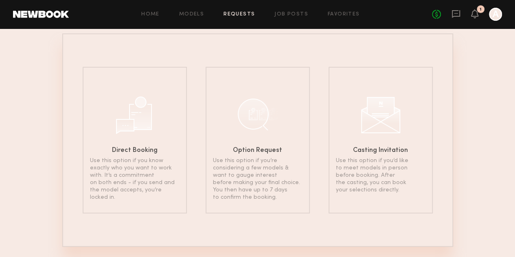
scroll to position [65, 0]
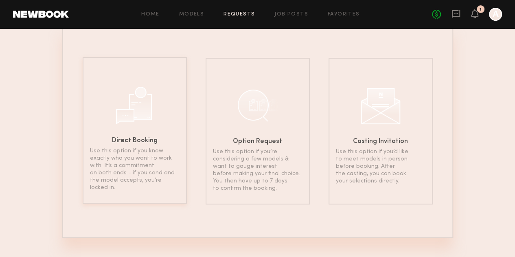
click at [117, 143] on h6 "Direct Booking" at bounding box center [135, 141] width 46 height 7
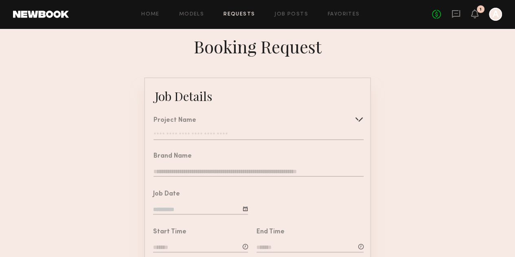
click at [163, 138] on input "text" at bounding box center [259, 136] width 210 height 8
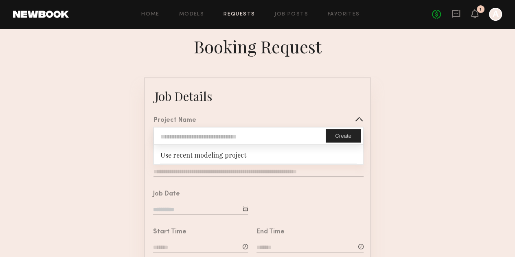
click at [163, 138] on input "text" at bounding box center [240, 135] width 172 height 17
type input "**********"
click at [336, 138] on button "Create" at bounding box center [343, 135] width 35 height 13
type input "**********"
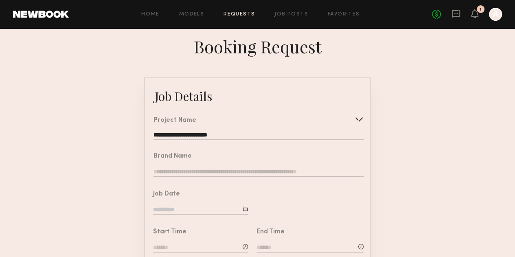
click at [163, 173] on input "text" at bounding box center [259, 172] width 210 height 9
type input "**********"
click at [246, 211] on div at bounding box center [245, 208] width 5 height 5
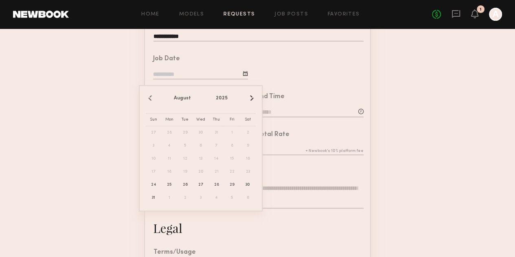
scroll to position [136, 0]
type input "**********"
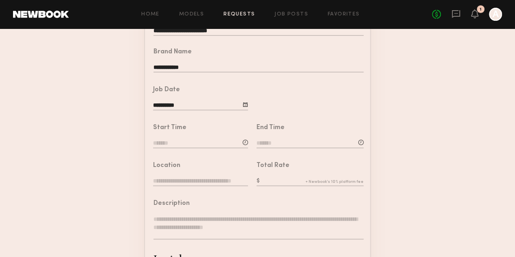
scroll to position [107, 0]
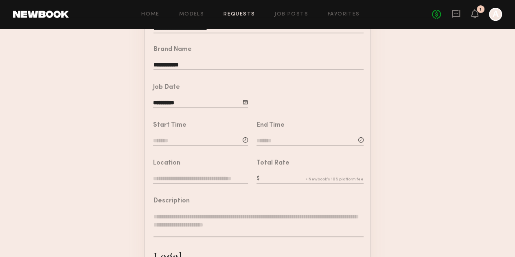
click at [153, 146] on input at bounding box center [200, 141] width 95 height 9
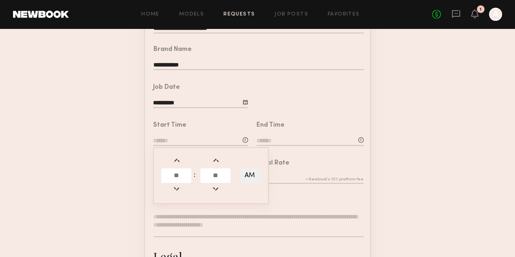
click at [175, 181] on input "text" at bounding box center [176, 175] width 30 height 15
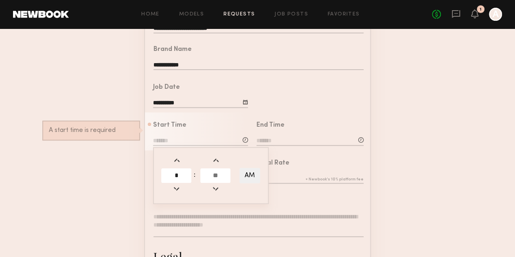
type input "*"
type input "**"
type input "*******"
type input "**"
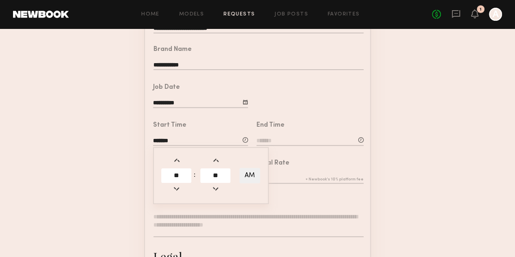
click at [253, 182] on button "AM" at bounding box center [249, 175] width 21 height 15
type input "*******"
click at [268, 146] on input at bounding box center [310, 141] width 107 height 9
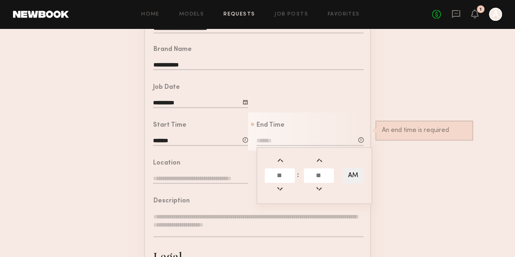
click at [278, 183] on input "text" at bounding box center [280, 175] width 30 height 15
type input "*"
type input "**"
type input "*******"
type input "*"
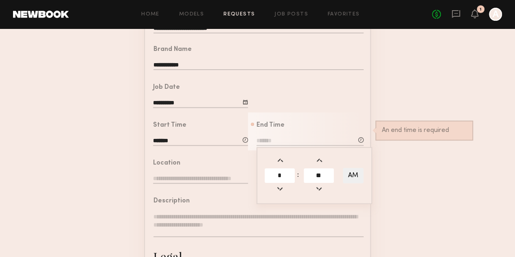
type input "**"
click at [357, 177] on button "AM" at bounding box center [353, 175] width 21 height 15
type input "*******"
type input "***"
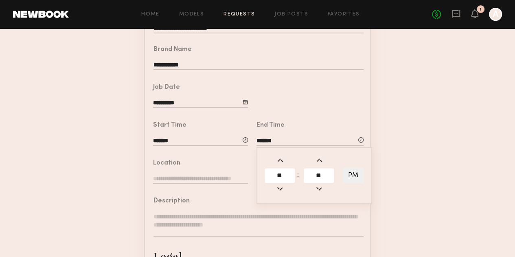
click at [164, 184] on input "text" at bounding box center [200, 179] width 95 height 9
paste input "**********"
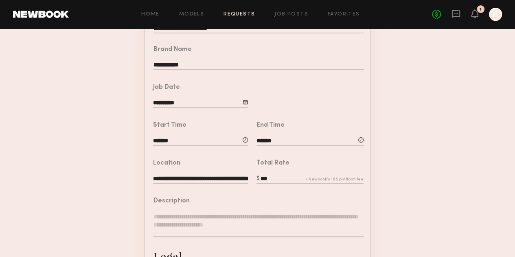
scroll to position [0, 26]
type input "**********"
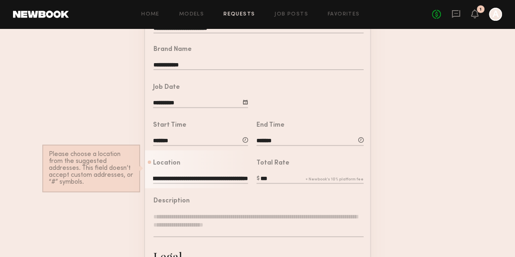
scroll to position [0, 0]
click at [414, 191] on form "**********" at bounding box center [257, 198] width 515 height 454
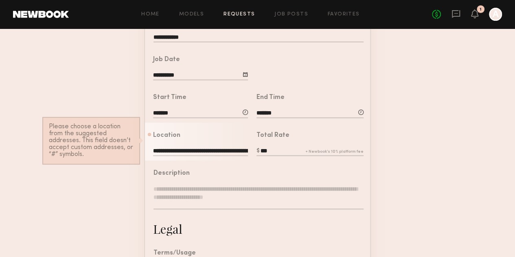
scroll to position [135, 0]
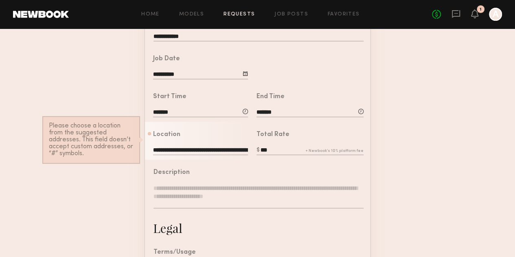
click at [443, 178] on form "**********" at bounding box center [257, 169] width 515 height 454
click at [166, 197] on textarea at bounding box center [259, 196] width 210 height 24
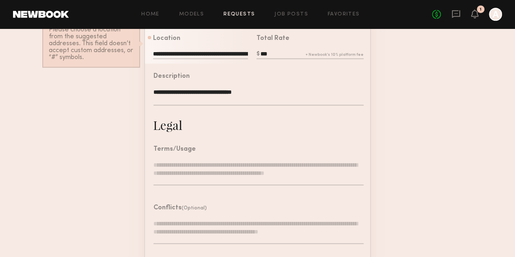
scroll to position [235, 0]
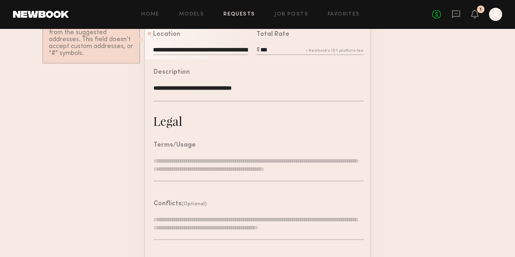
type textarea "**********"
click at [162, 174] on textarea at bounding box center [259, 169] width 210 height 24
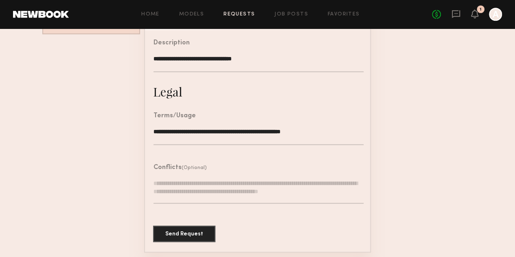
scroll to position [279, 0]
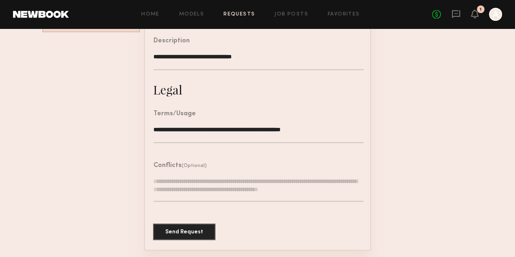
type textarea "**********"
click at [174, 181] on textarea at bounding box center [259, 189] width 210 height 24
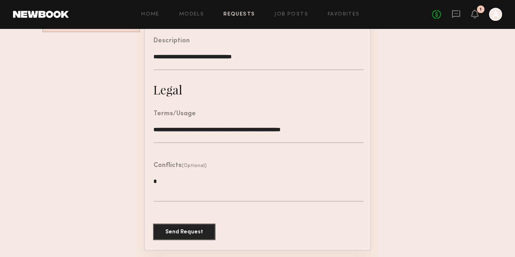
scroll to position [272, 0]
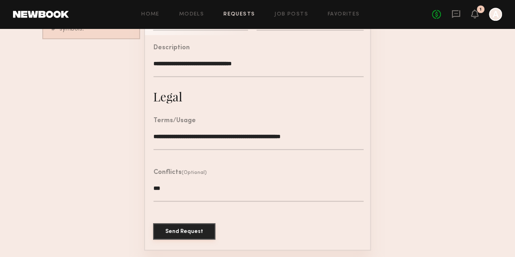
type textarea "***"
click at [178, 226] on button "Send Request" at bounding box center [184, 231] width 62 height 16
click at [174, 233] on button "Send Request" at bounding box center [184, 231] width 62 height 16
click at [175, 233] on button "Send Request" at bounding box center [184, 231] width 62 height 16
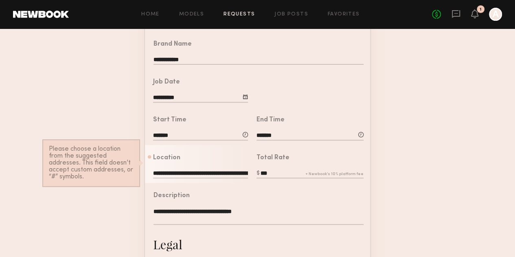
scroll to position [116, 0]
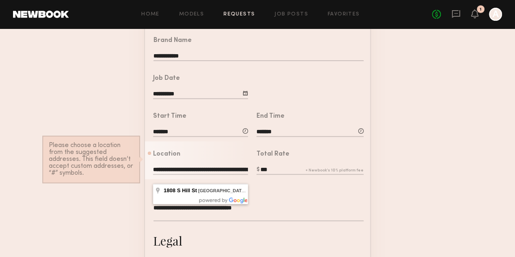
click at [191, 175] on input "**********" at bounding box center [200, 170] width 95 height 9
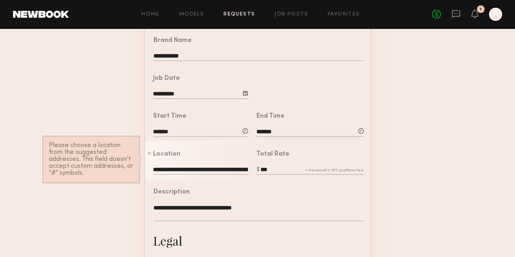
click at [248, 176] on div at bounding box center [252, 163] width 8 height 25
click at [246, 175] on input "**********" at bounding box center [200, 170] width 95 height 9
type input "**********"
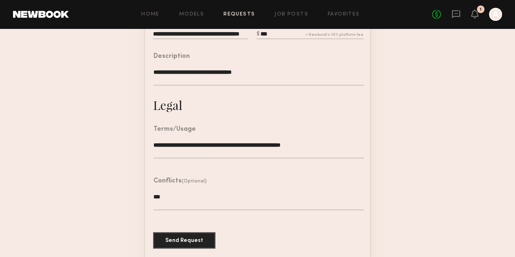
scroll to position [272, 0]
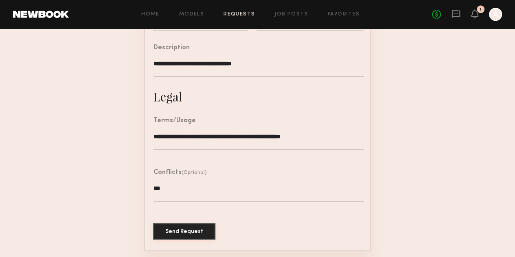
click at [170, 233] on button "Send Request" at bounding box center [184, 231] width 62 height 16
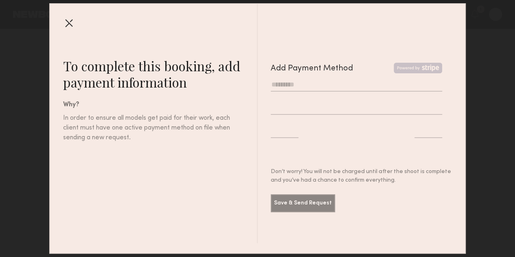
click at [275, 85] on input "text" at bounding box center [357, 84] width 172 height 13
type input "**********"
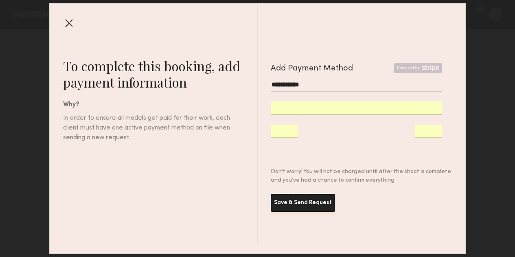
click at [297, 201] on button "Save & Send Request" at bounding box center [303, 203] width 64 height 18
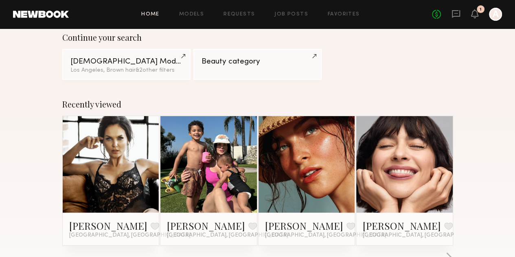
scroll to position [79, 0]
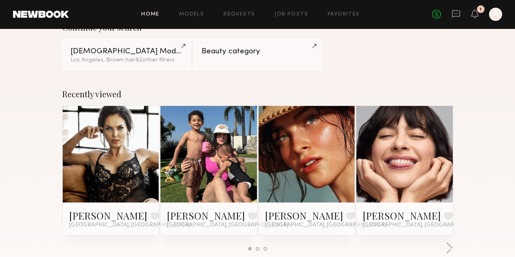
click at [89, 159] on link at bounding box center [111, 154] width 44 height 97
click at [89, 158] on link at bounding box center [111, 154] width 44 height 97
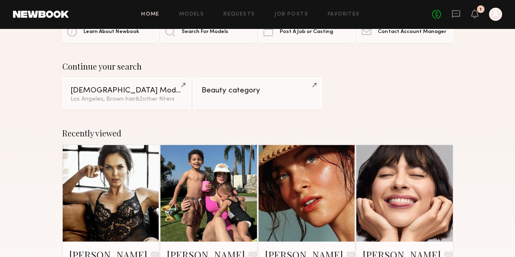
scroll to position [0, 0]
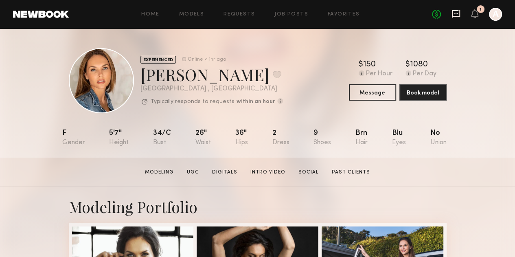
click at [457, 13] on icon at bounding box center [456, 13] width 3 height 1
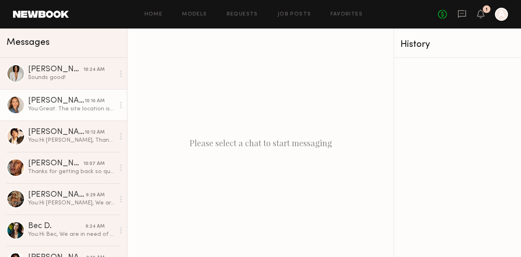
click at [56, 103] on div "[PERSON_NAME]" at bounding box center [56, 101] width 57 height 8
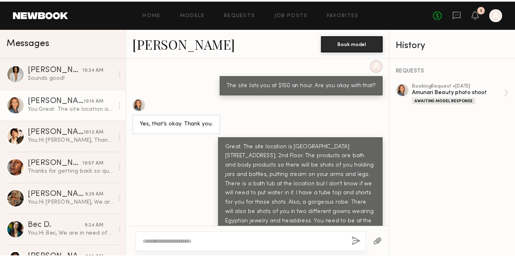
scroll to position [677, 0]
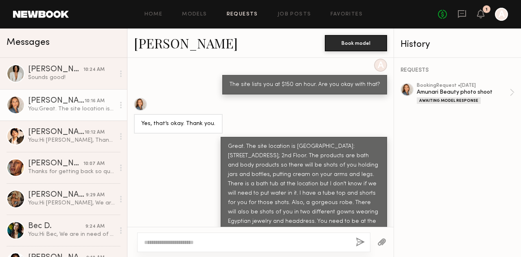
click at [235, 13] on link "Requests" at bounding box center [242, 14] width 31 height 5
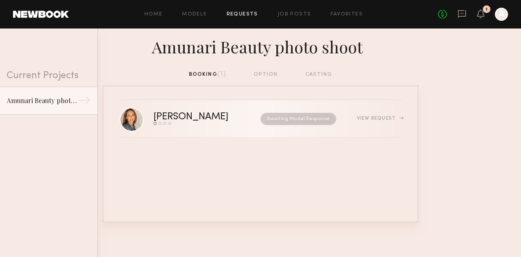
click at [376, 116] on div "View Request" at bounding box center [379, 118] width 44 height 5
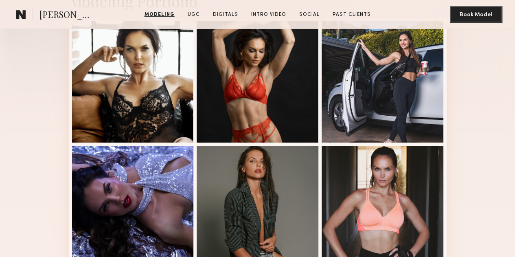
scroll to position [205, 0]
